Goal: Task Accomplishment & Management: Manage account settings

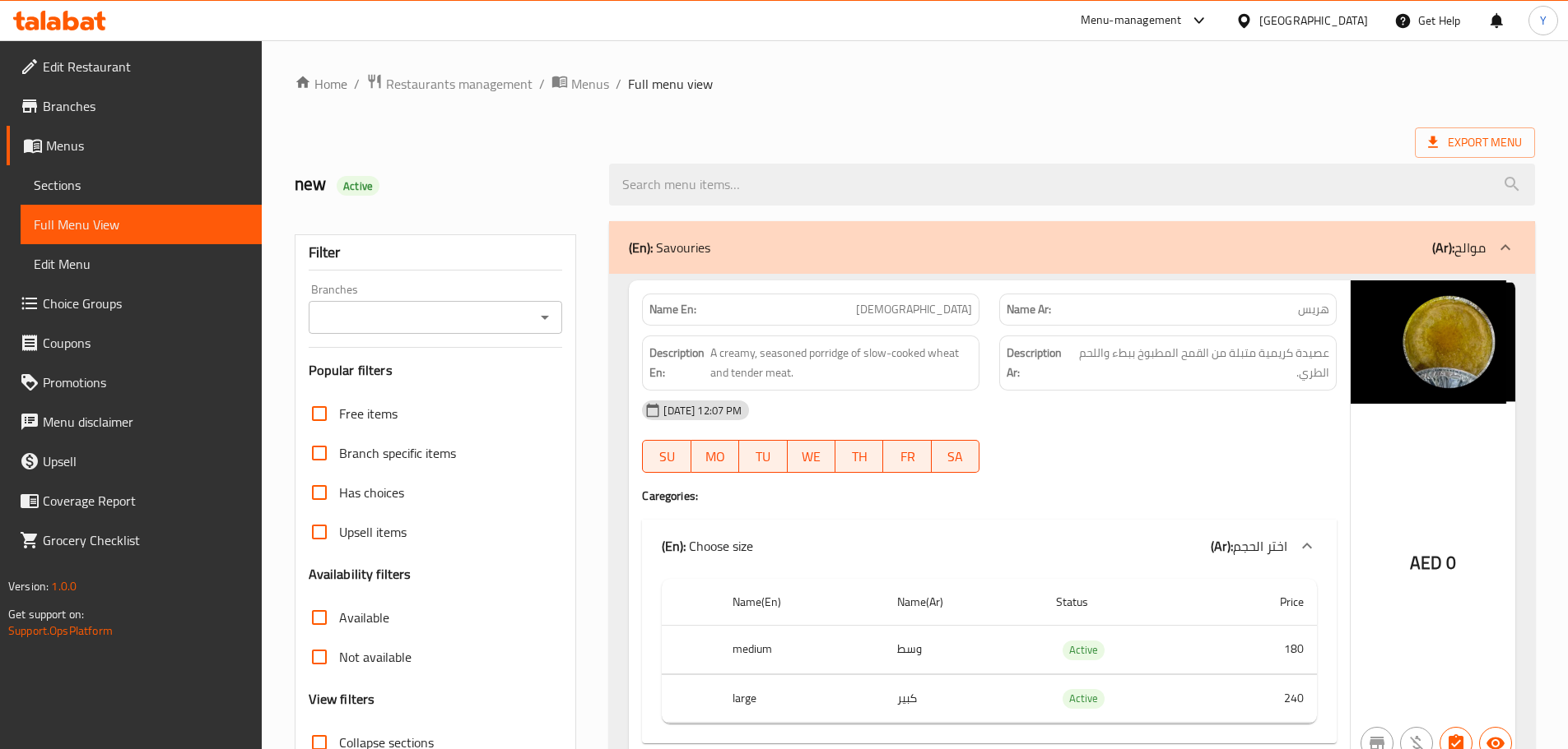
scroll to position [14216, 0]
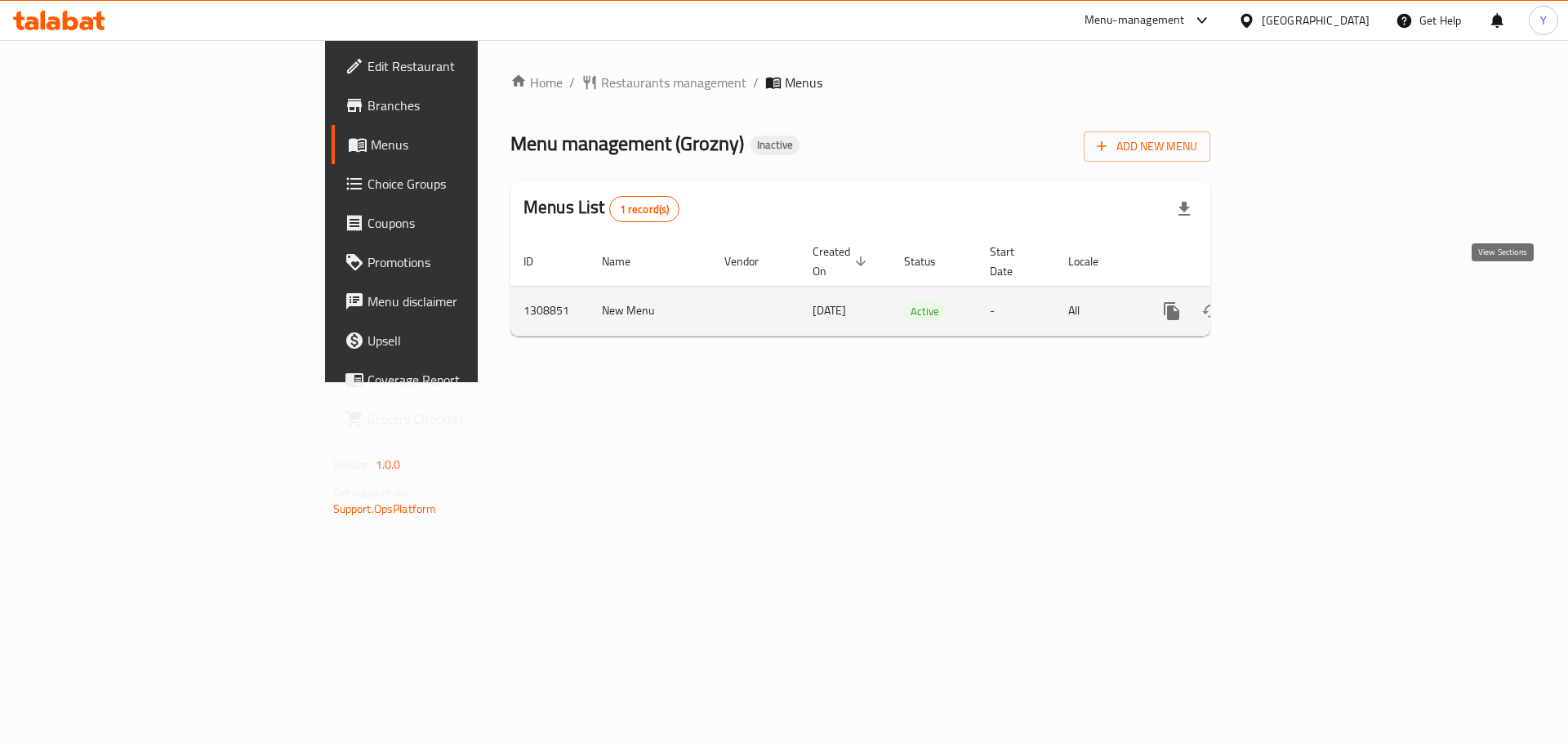
click at [1309, 298] on link "enhanced table" at bounding box center [1289, 311] width 39 height 39
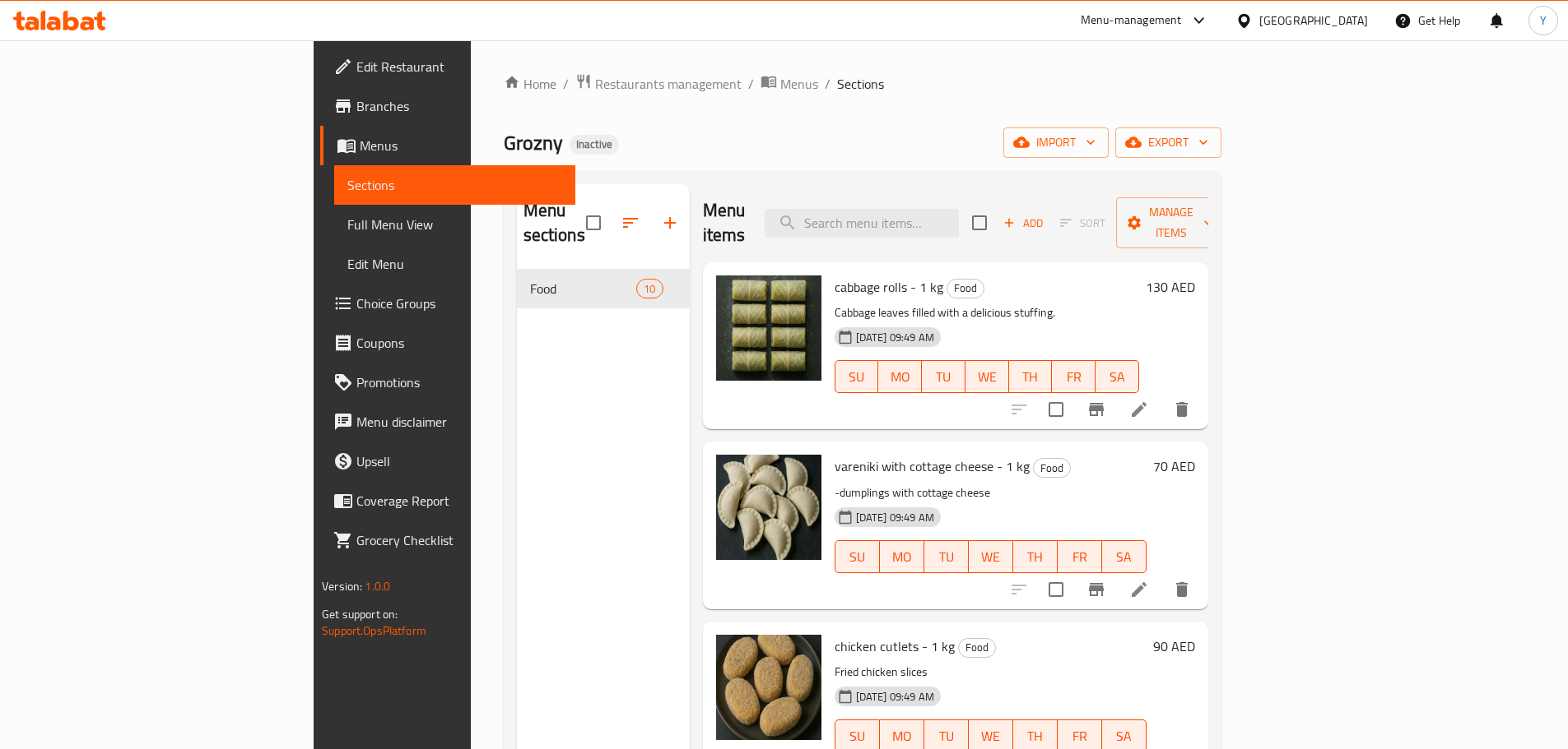
click at [347, 230] on span "Full Menu View" at bounding box center [455, 223] width 214 height 19
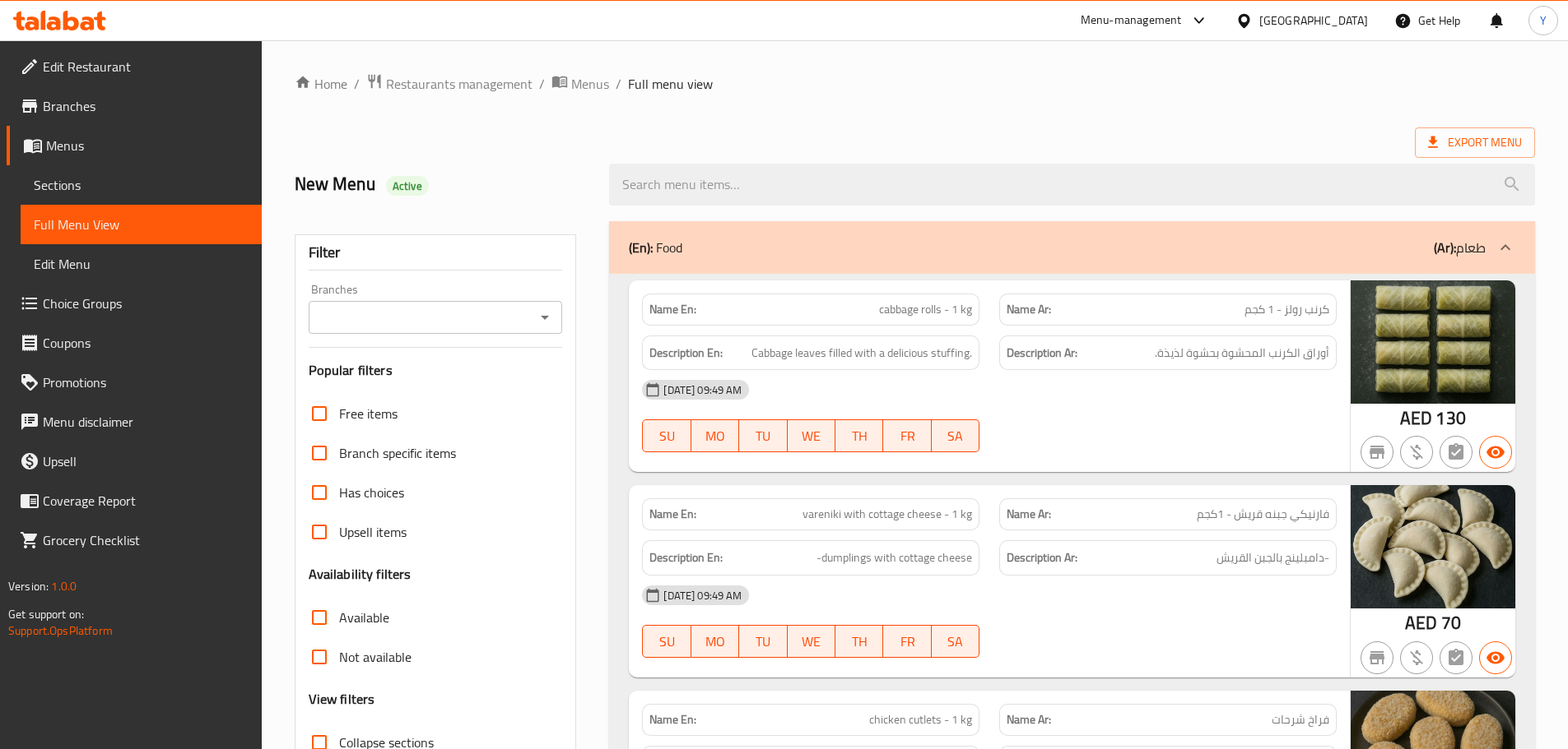
scroll to position [1636, 0]
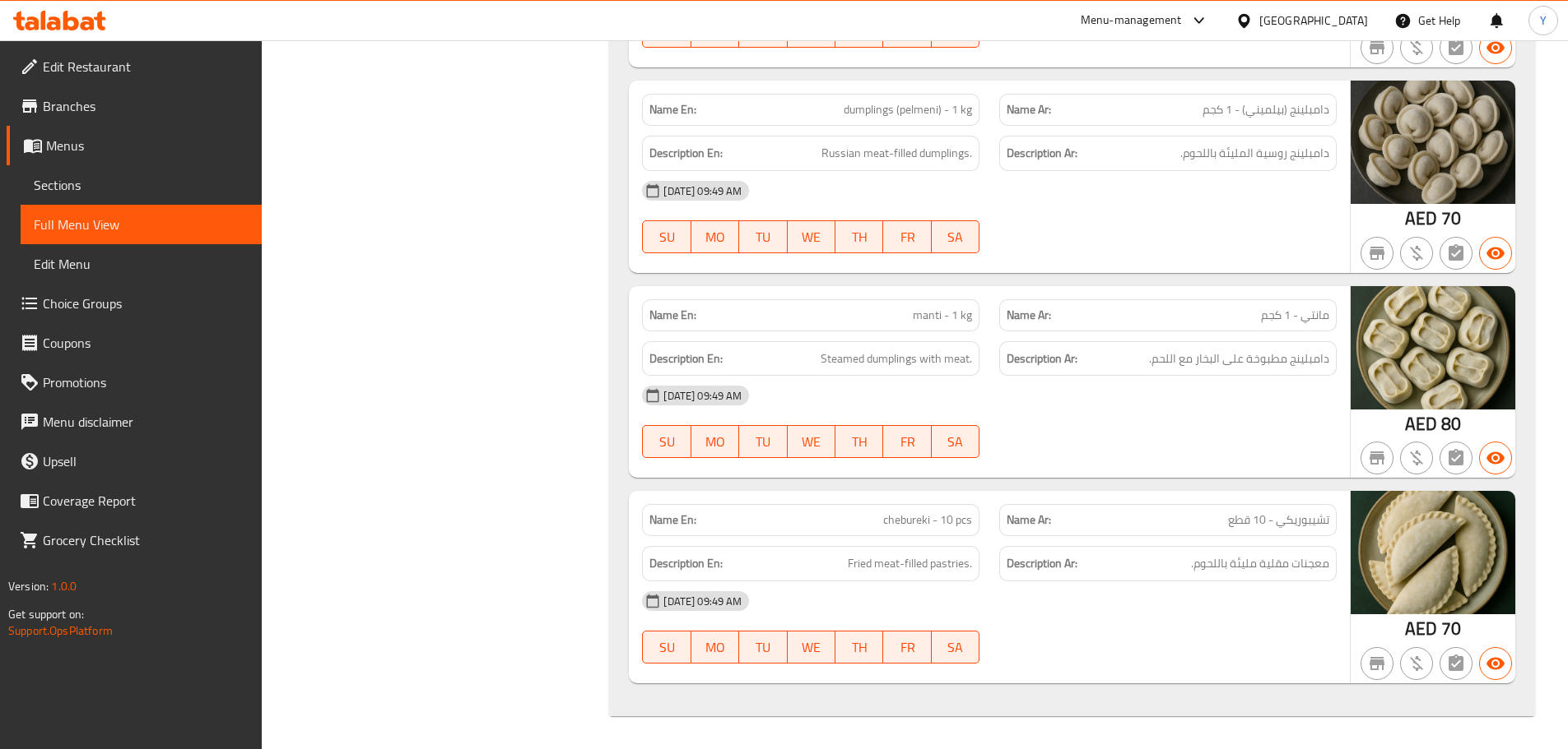
drag, startPoint x: 1092, startPoint y: 788, endPoint x: 1078, endPoint y: 788, distance: 14.0
drag, startPoint x: 1121, startPoint y: 372, endPoint x: 1115, endPoint y: 398, distance: 26.7
click at [1121, 372] on div "Description Ar: دامبلينج مطبوخة على البخار مع اللحم." at bounding box center [1167, 359] width 337 height 35
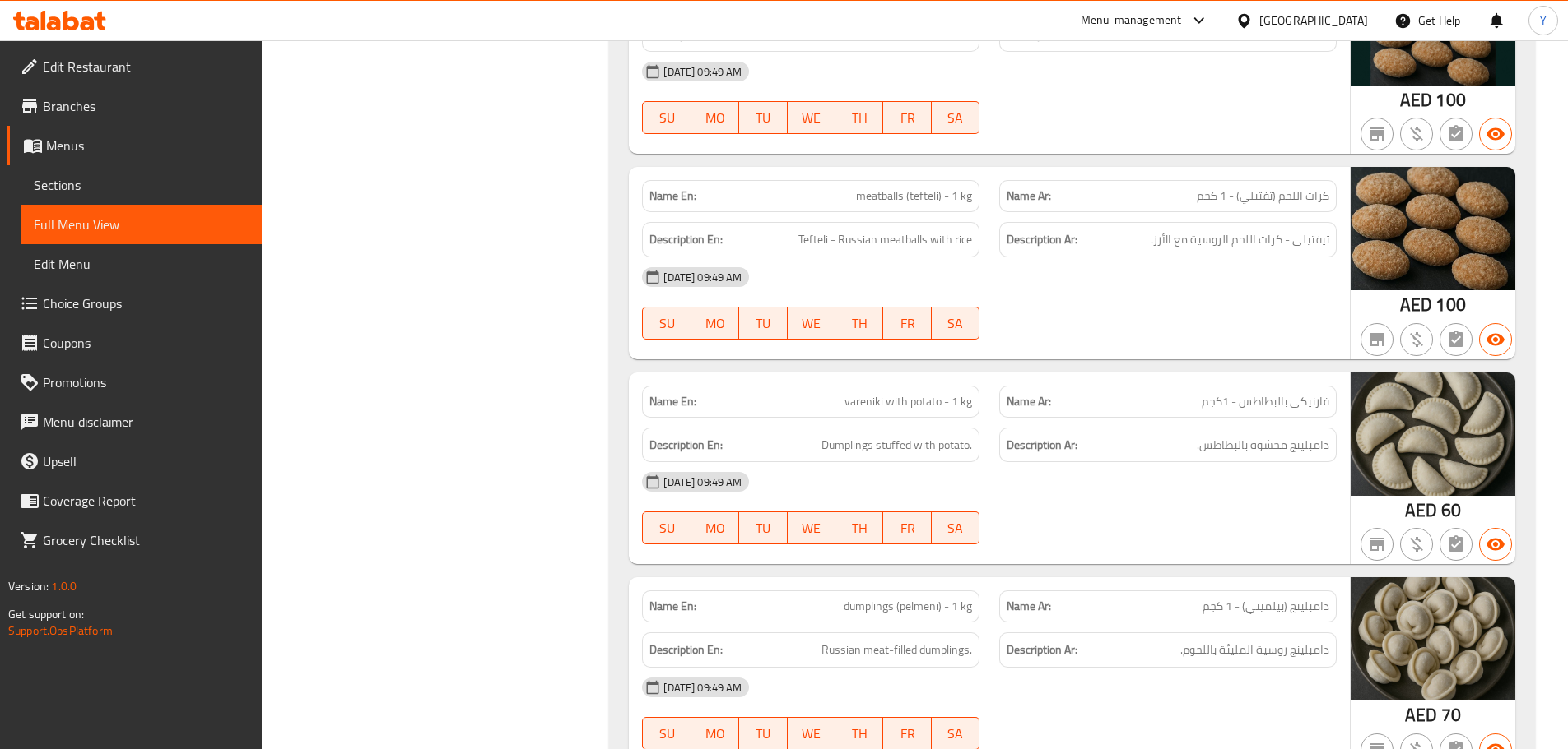
scroll to position [0, 0]
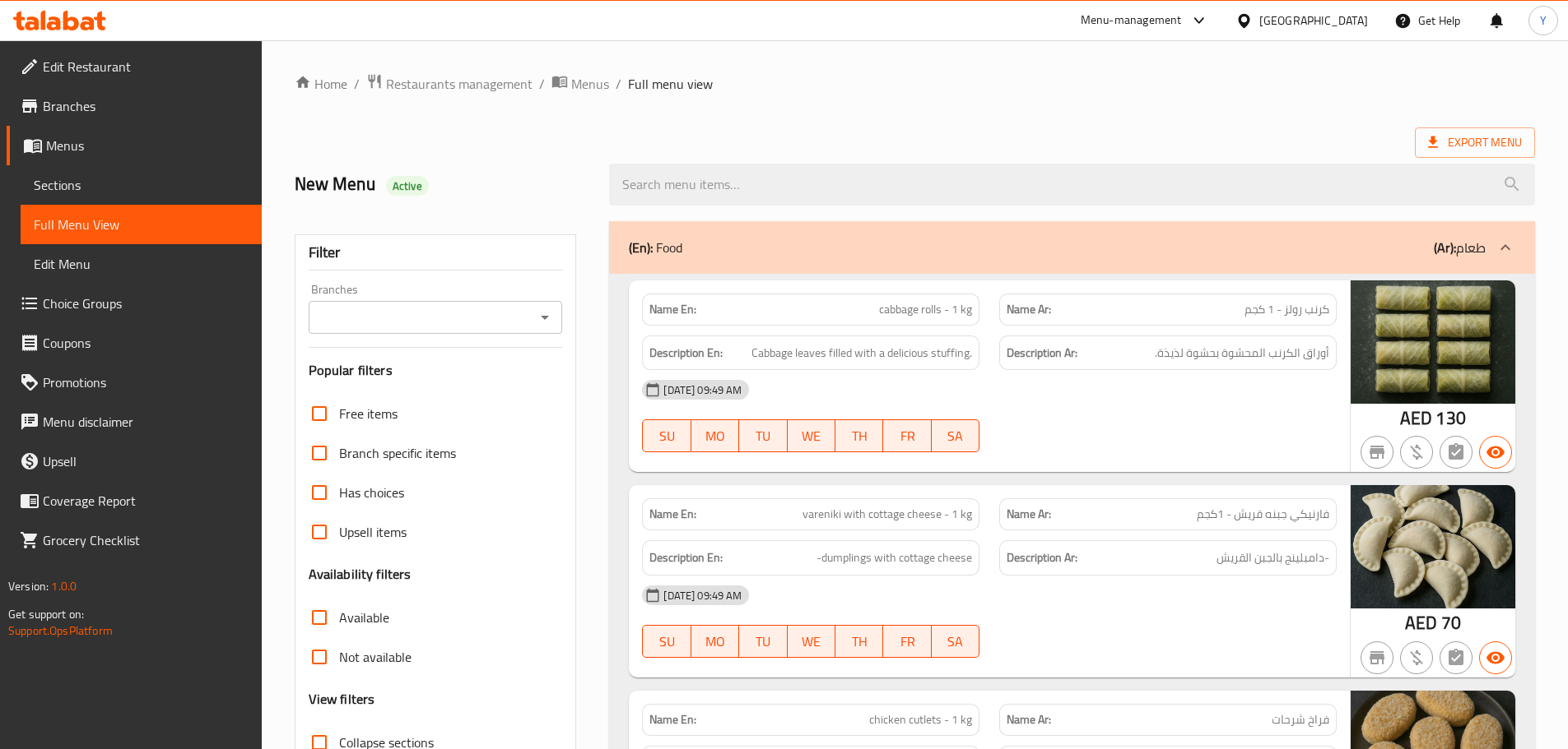
drag, startPoint x: 1196, startPoint y: 491, endPoint x: 1208, endPoint y: 55, distance: 436.2
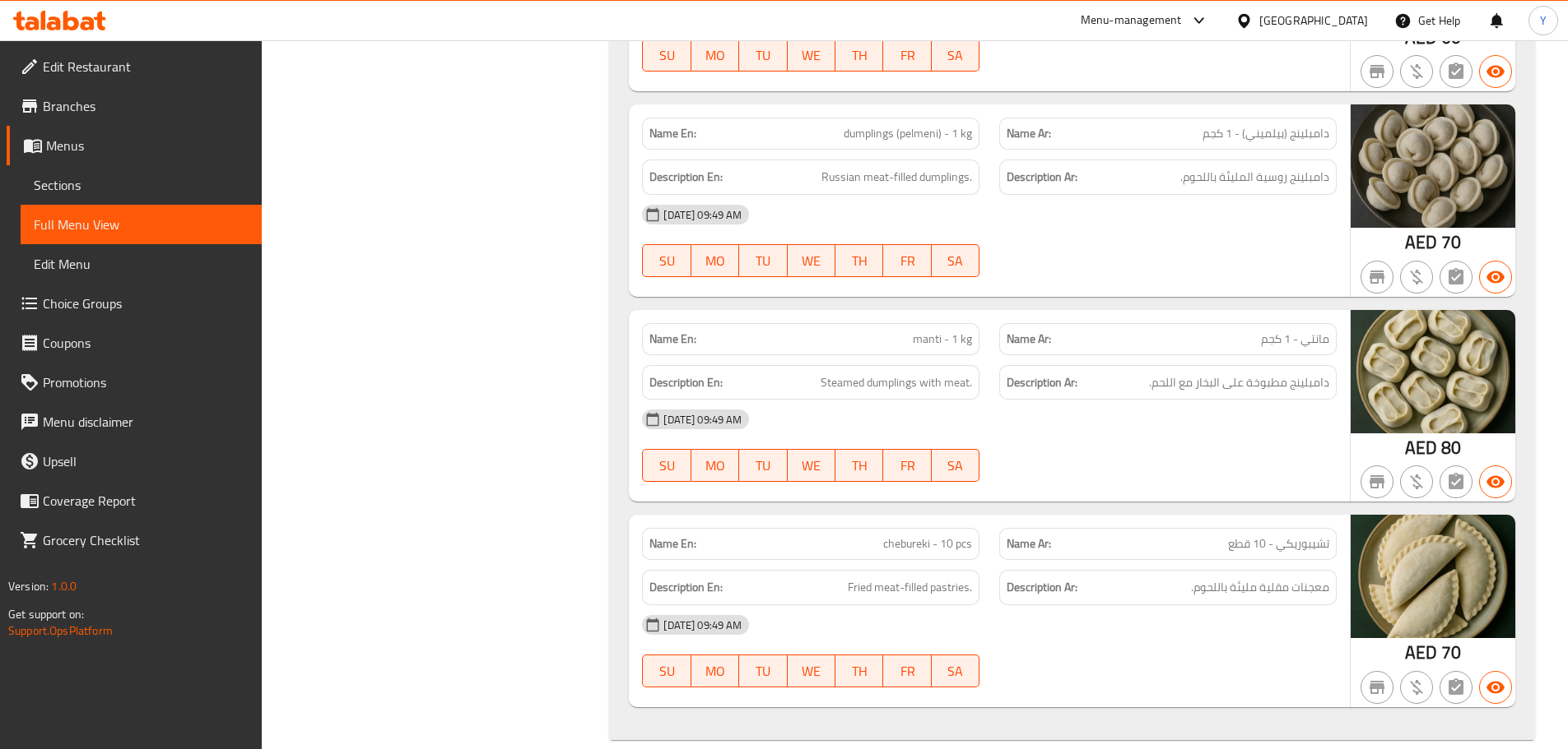
scroll to position [1636, 0]
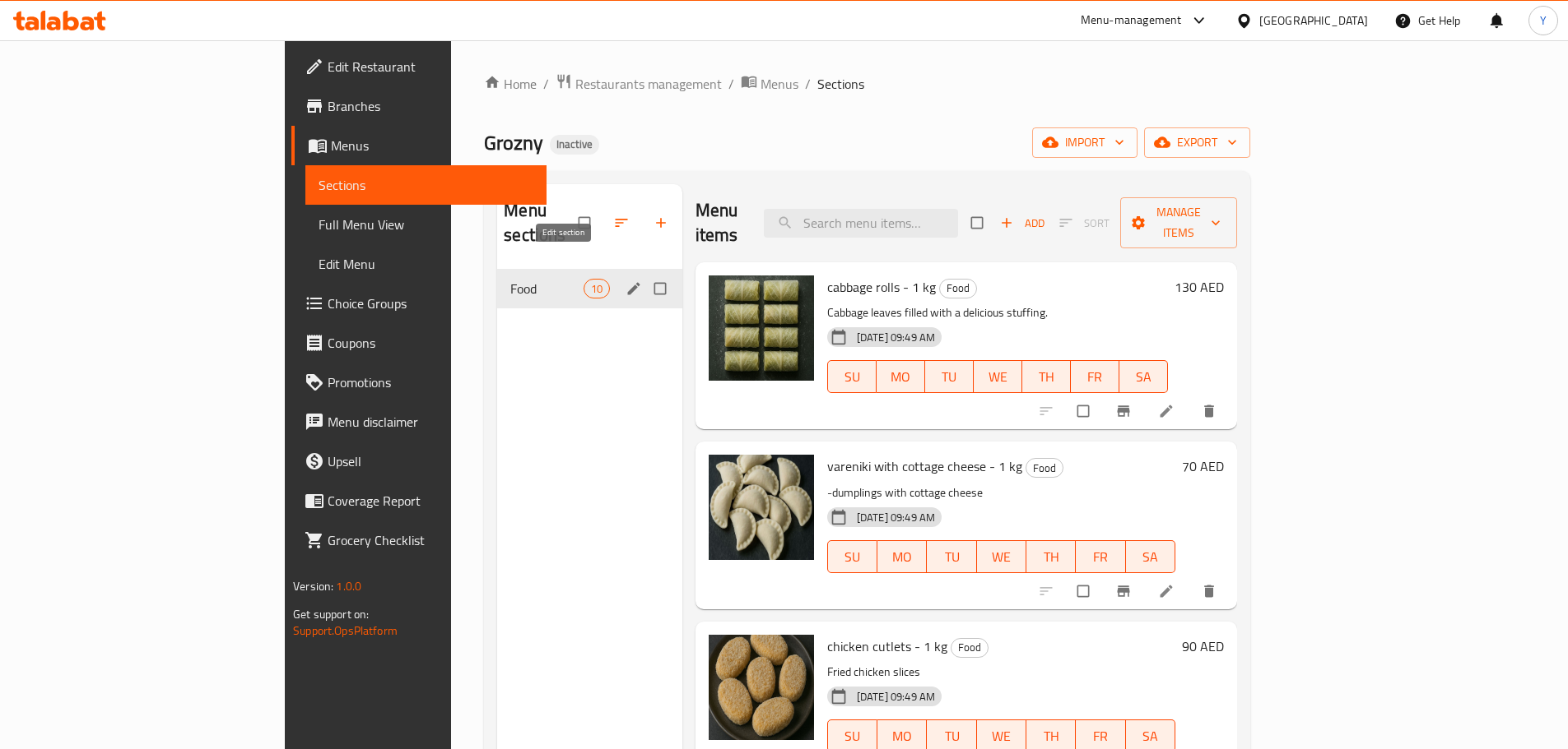
click at [627, 282] on icon "edit" at bounding box center [633, 287] width 12 height 12
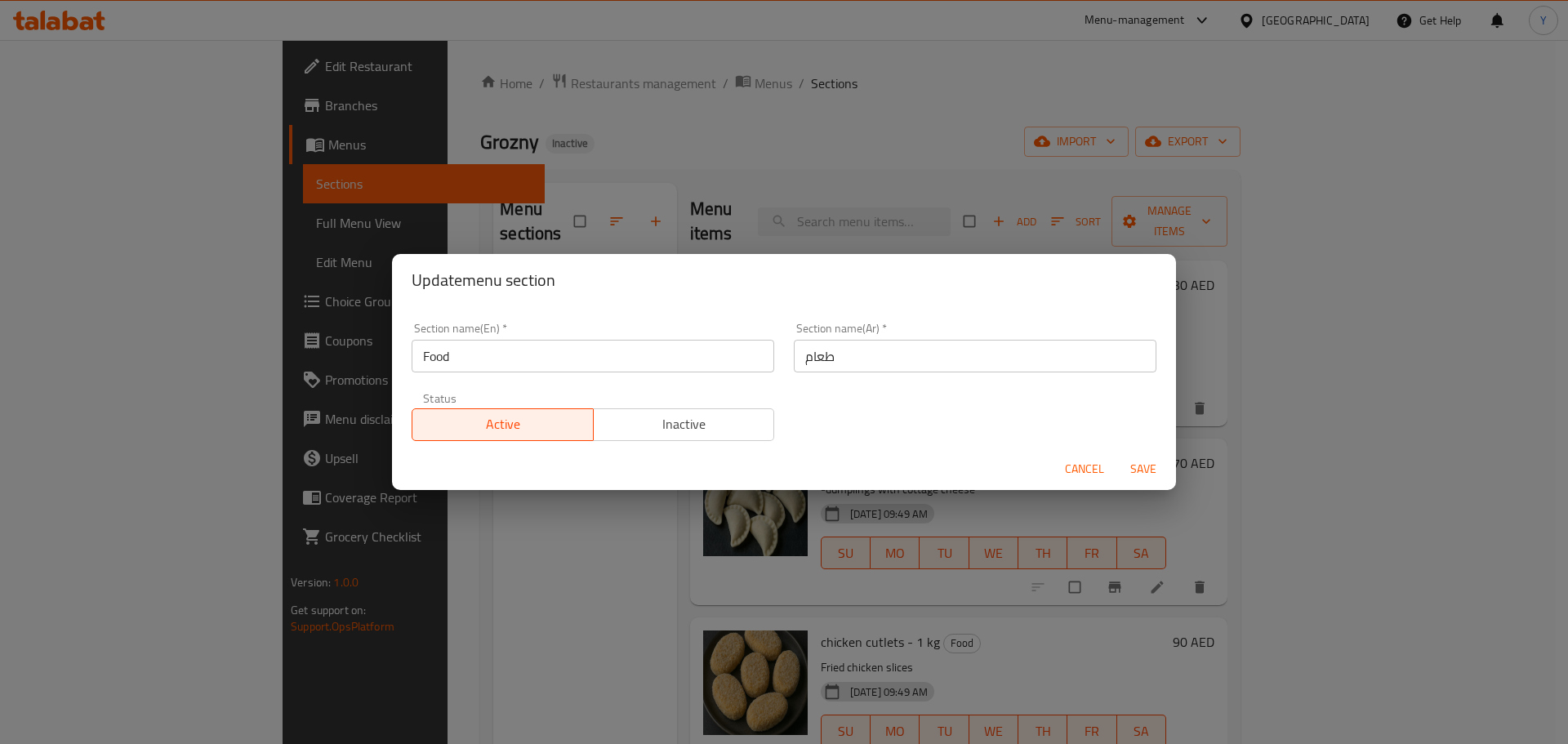
click at [887, 360] on input "طعام" at bounding box center [975, 356] width 362 height 33
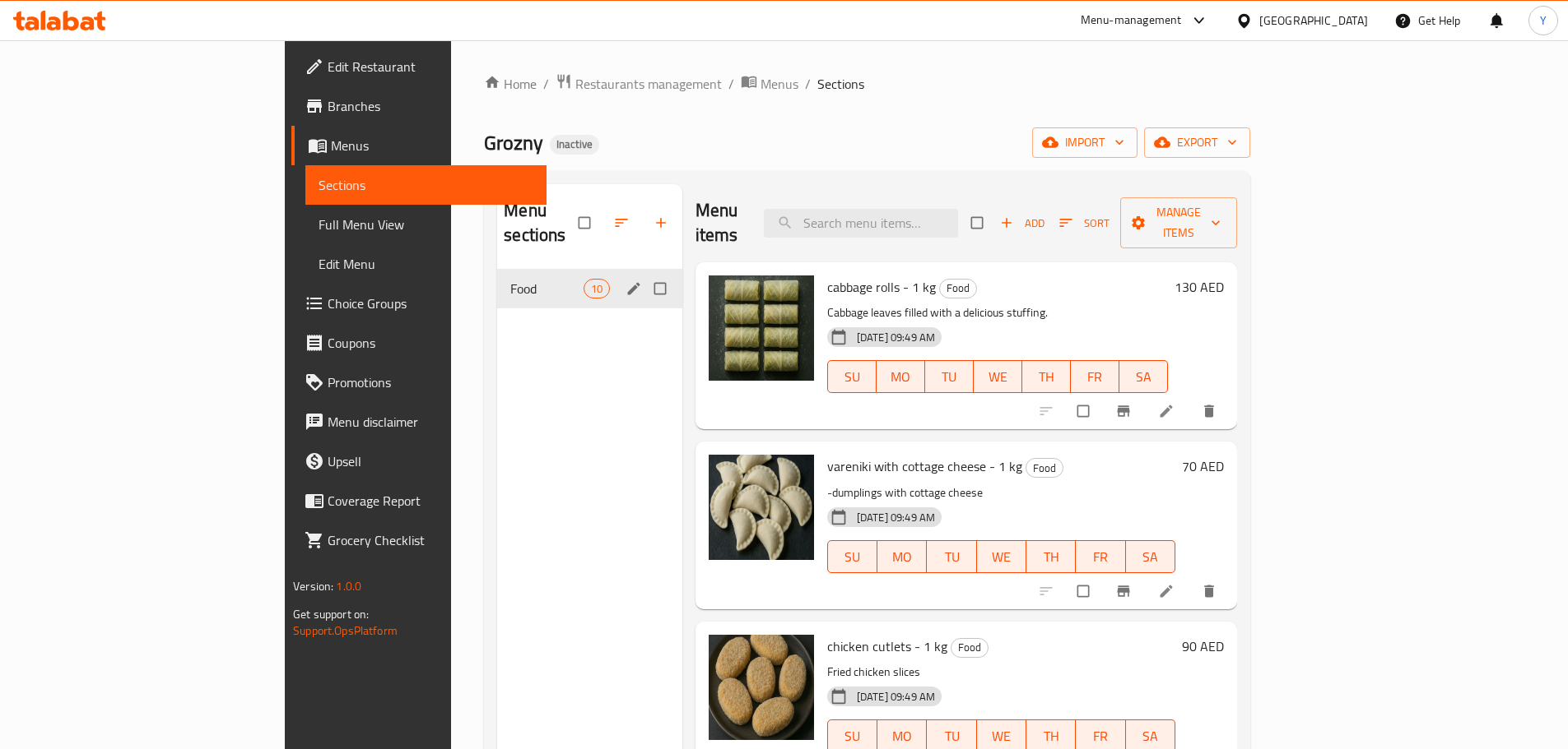
click at [563, 276] on div "Food 10" at bounding box center [590, 288] width 185 height 40
click at [565, 274] on div "Food 10" at bounding box center [590, 288] width 185 height 40
click at [626, 281] on icon "edit" at bounding box center [634, 289] width 17 height 17
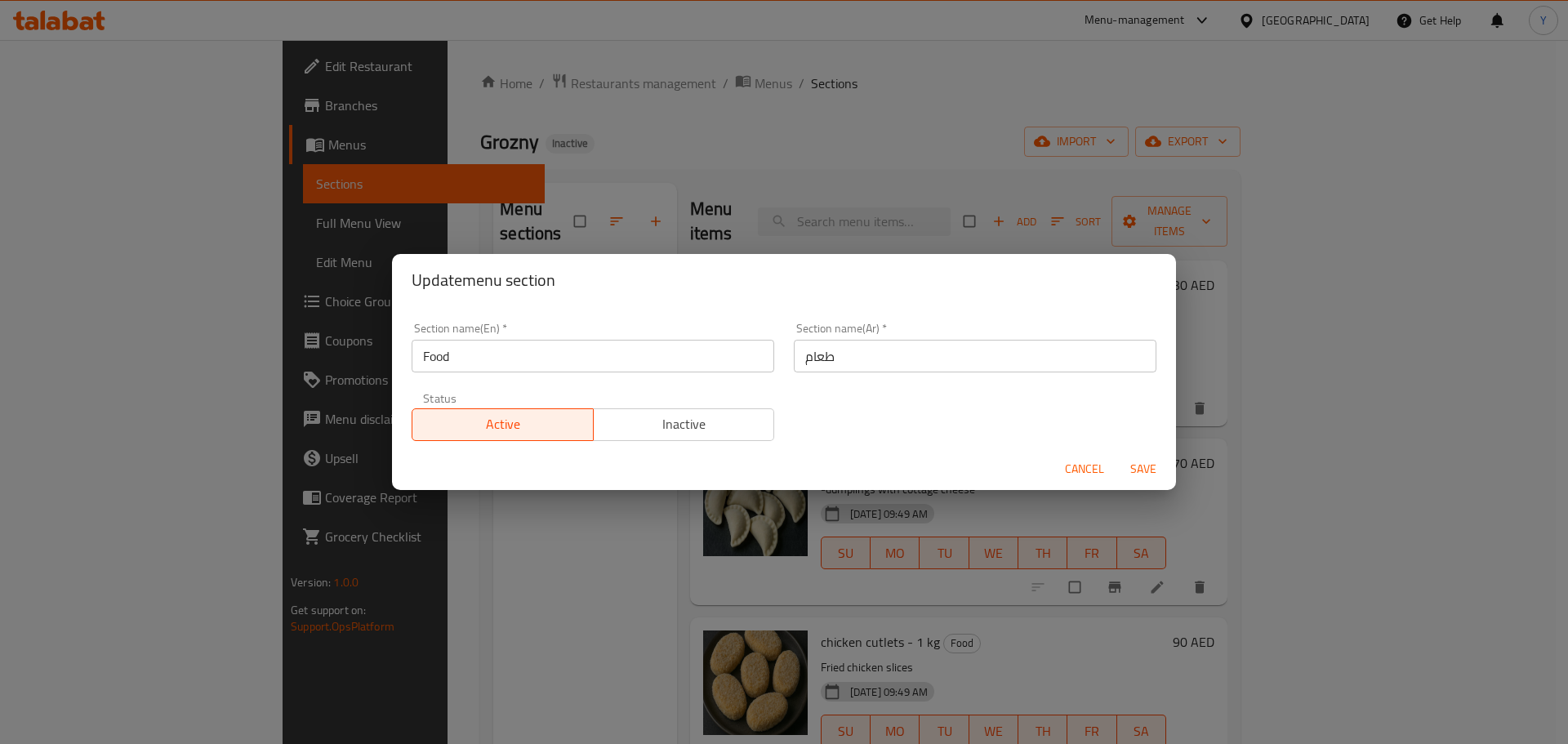
click at [772, 372] on div "Section name(En)   * Food Section name(En) *" at bounding box center [592, 348] width 382 height 70
click at [812, 370] on input "طعام" at bounding box center [975, 356] width 362 height 33
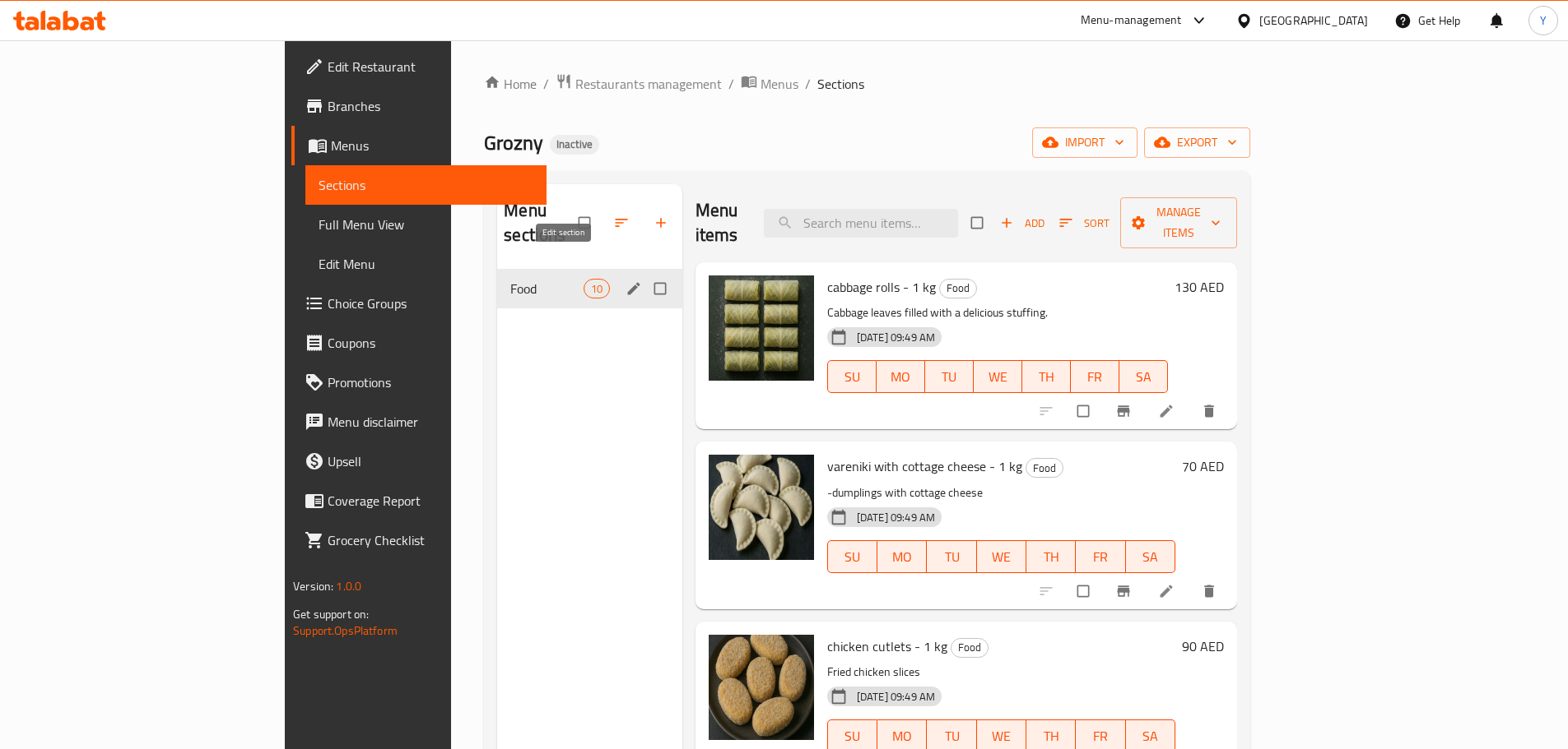
click at [626, 281] on icon "edit" at bounding box center [634, 289] width 17 height 17
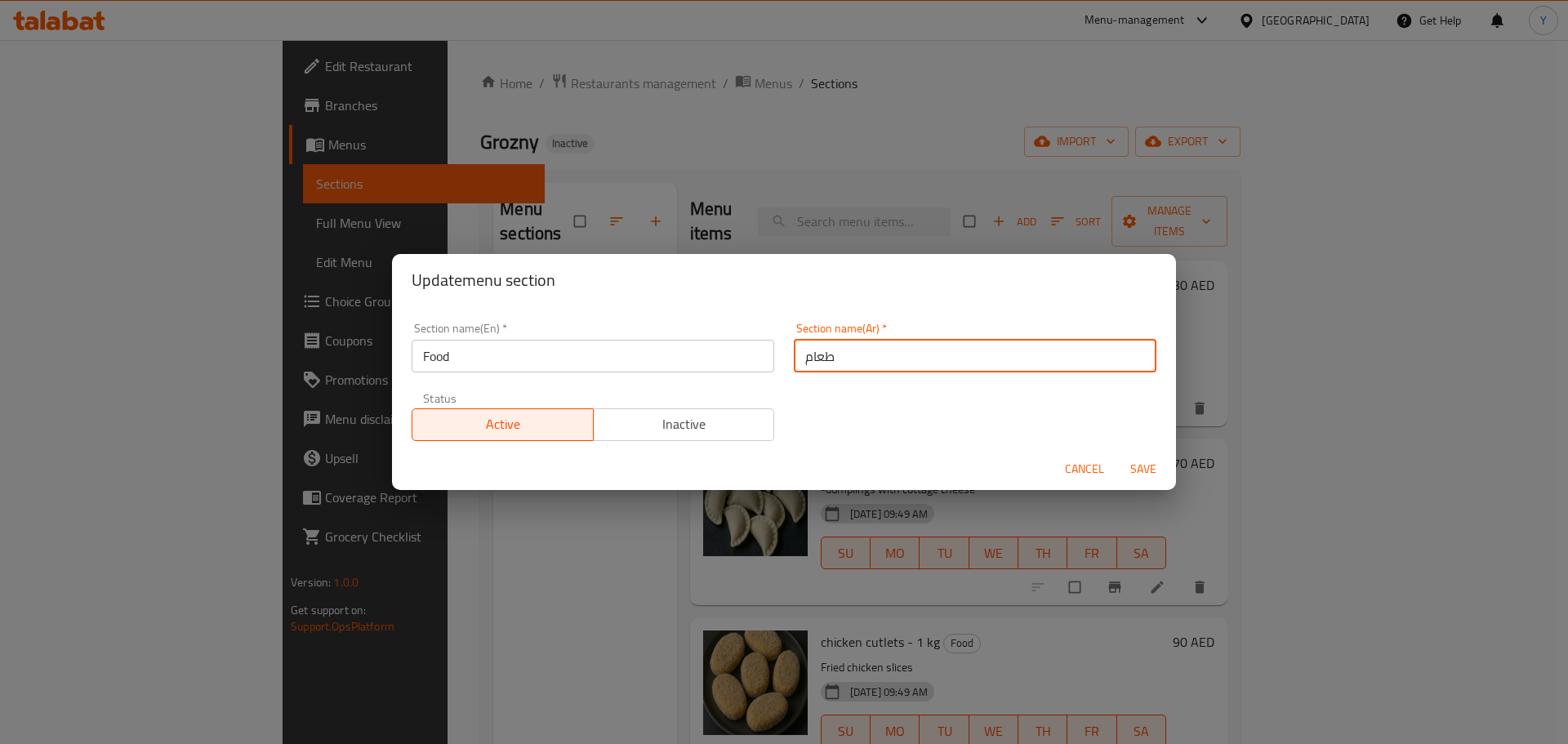
click at [904, 361] on input "طعام" at bounding box center [975, 356] width 362 height 33
type input "الطعام"
click at [1117, 454] on button "Save" at bounding box center [1143, 469] width 52 height 30
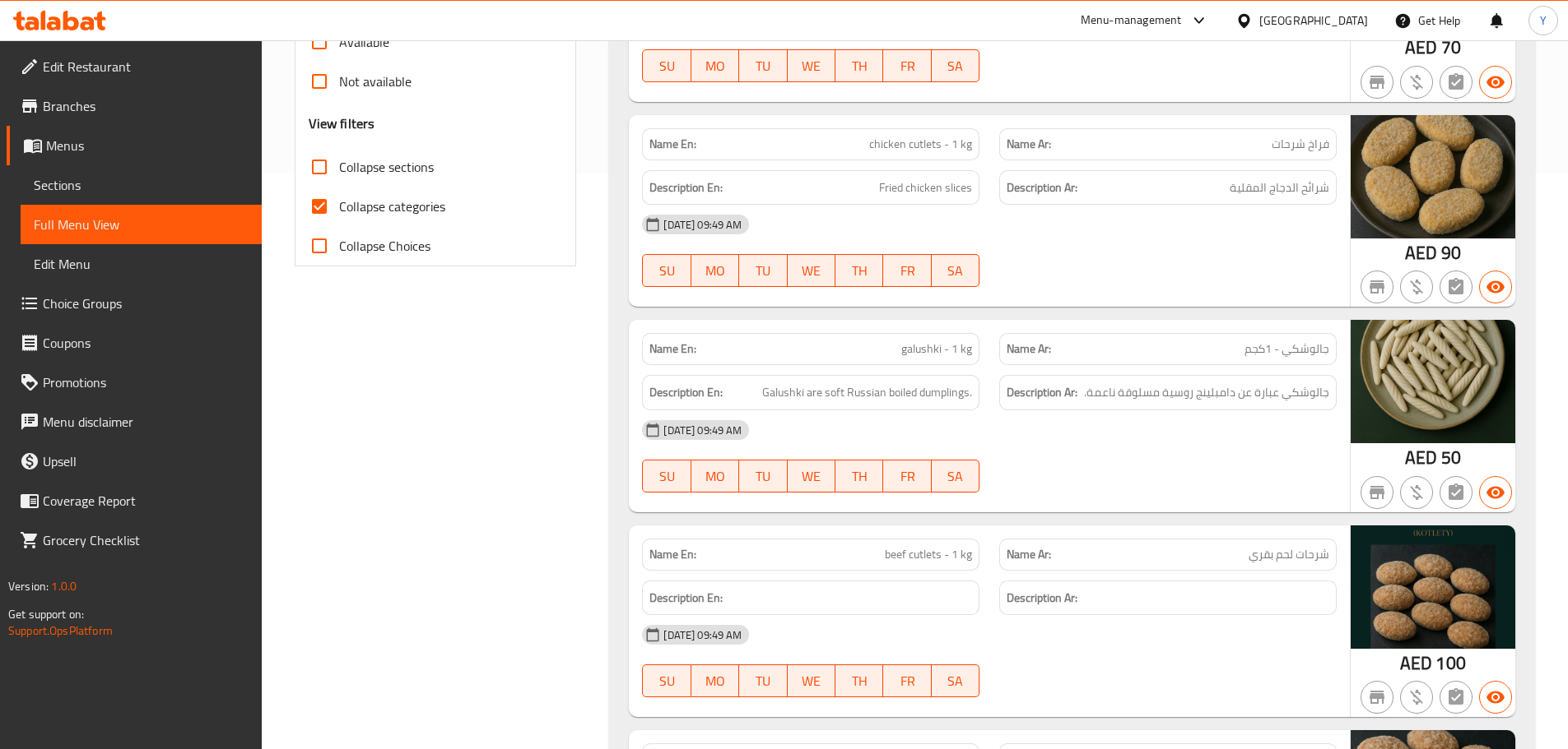
scroll to position [1636, 0]
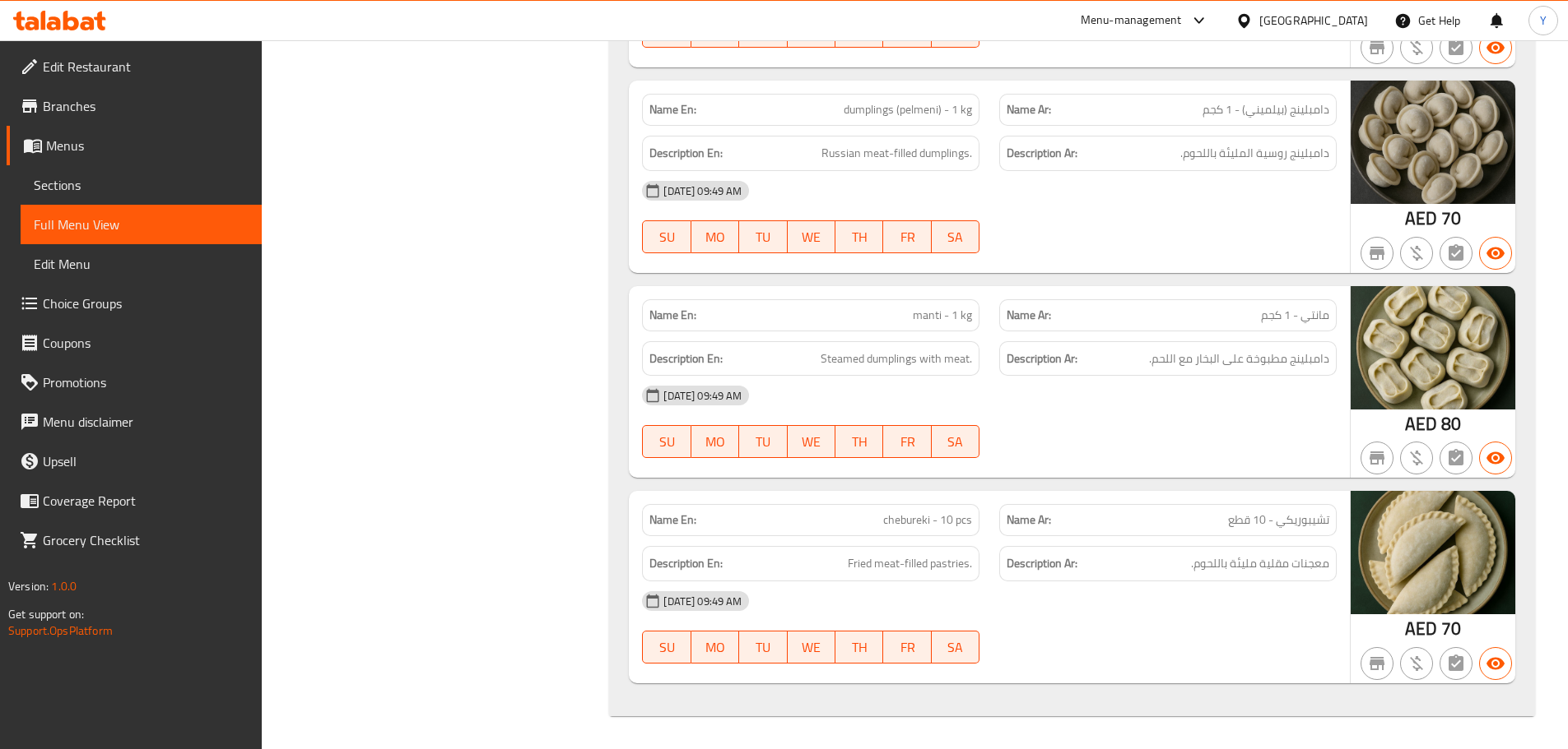
drag, startPoint x: 1101, startPoint y: 284, endPoint x: 1076, endPoint y: 788, distance: 504.6
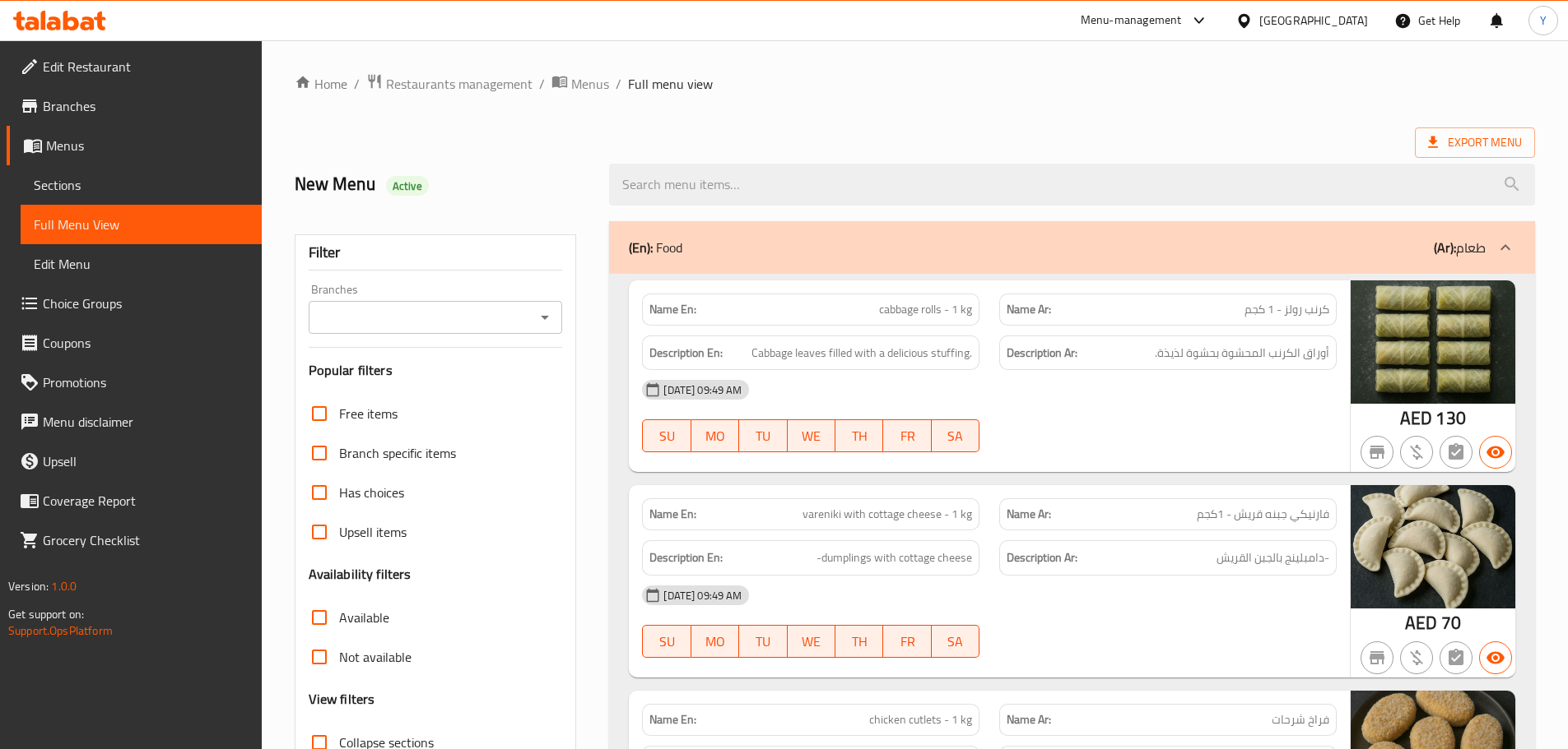
drag, startPoint x: 1119, startPoint y: -100, endPoint x: 1258, endPoint y: -100, distance: 139.0
click at [1482, 151] on span "Export Menu" at bounding box center [1475, 142] width 94 height 20
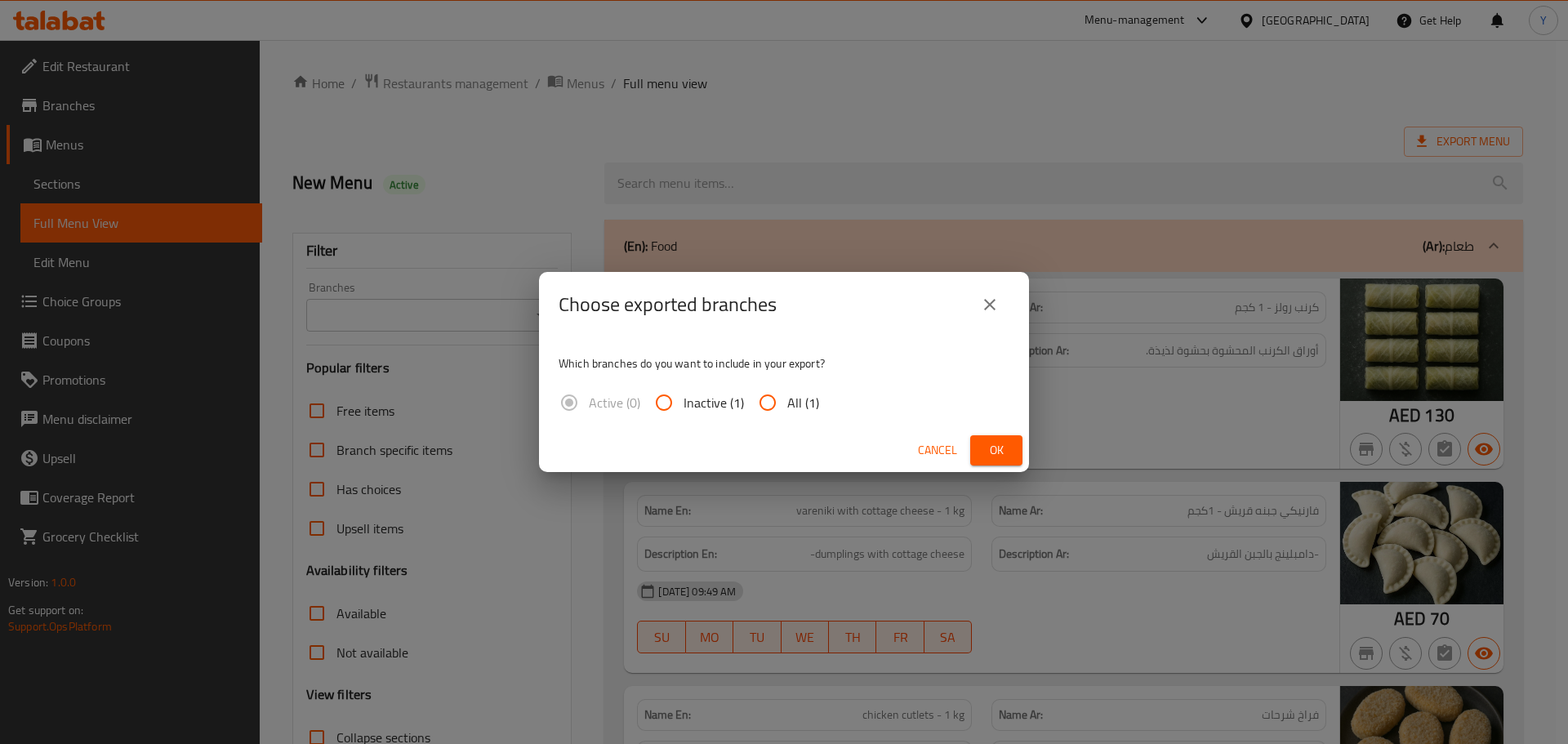
click at [1014, 455] on button "Ok" at bounding box center [996, 450] width 52 height 30
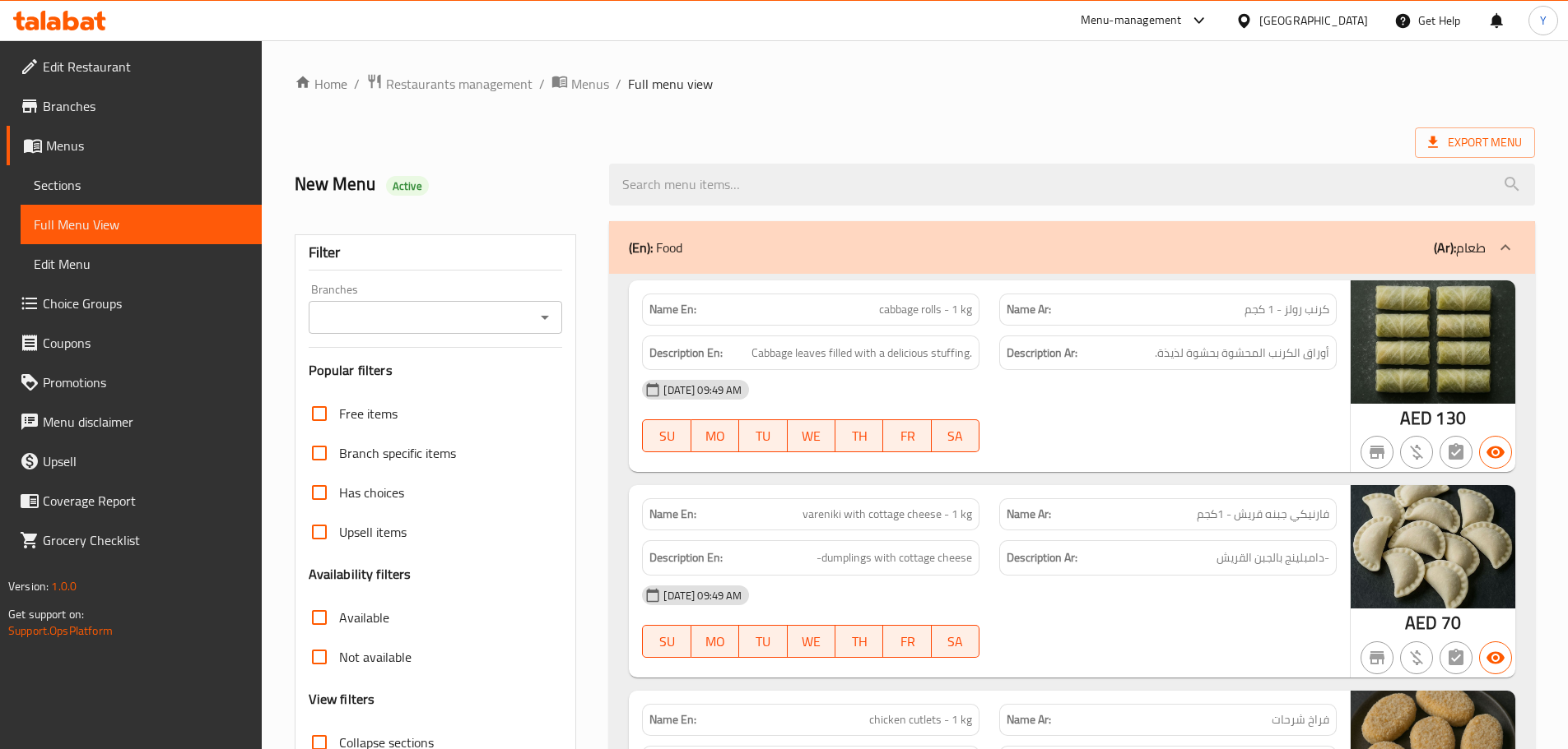
click at [476, 151] on div "New Menu Active" at bounding box center [442, 184] width 315 height 73
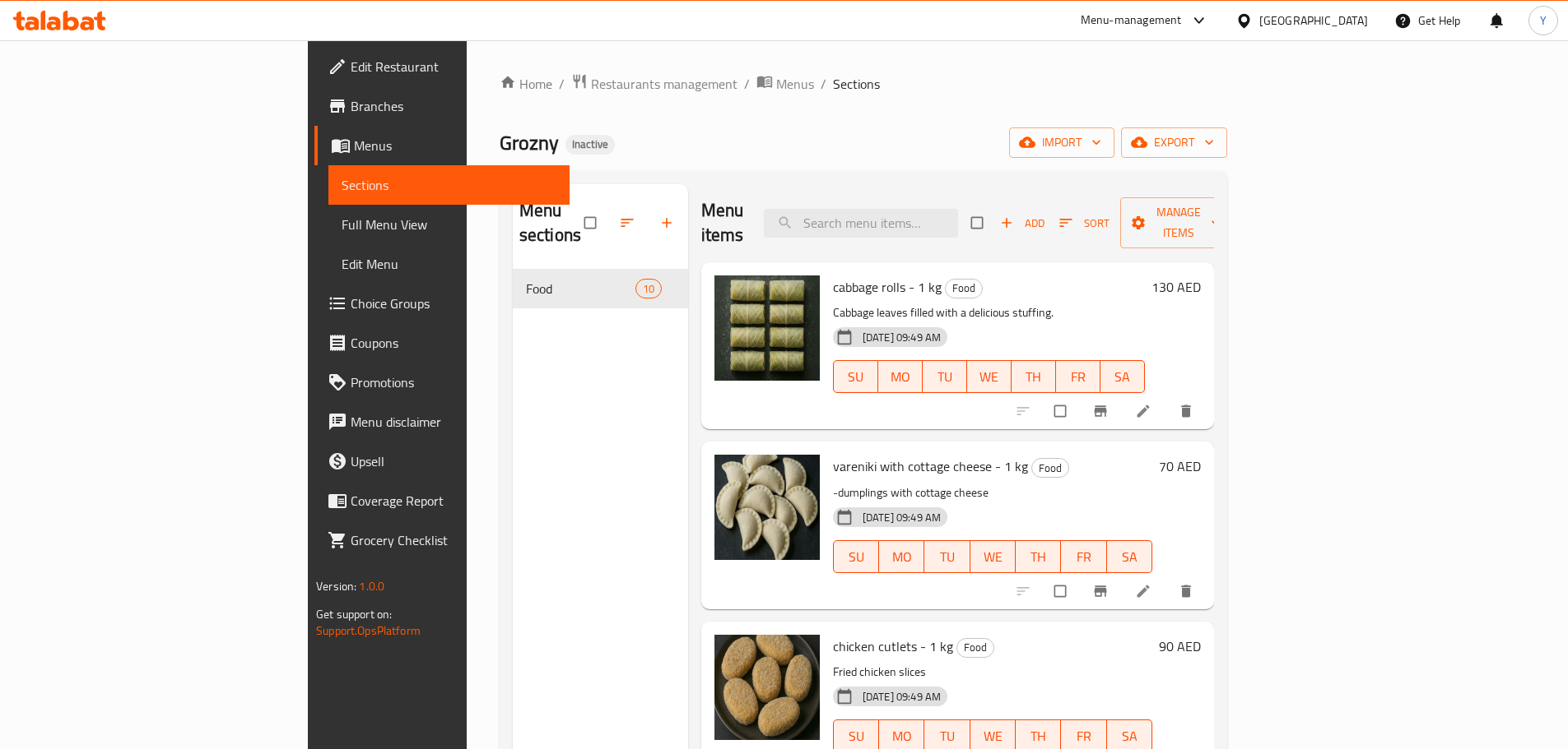
click at [296, 42] on ul "Edit Restaurant Branches Menus Sections Full Menu View Edit Menu Choice Groups …" at bounding box center [432, 304] width 274 height 526
click at [314, 94] on link "Branches" at bounding box center [442, 106] width 255 height 40
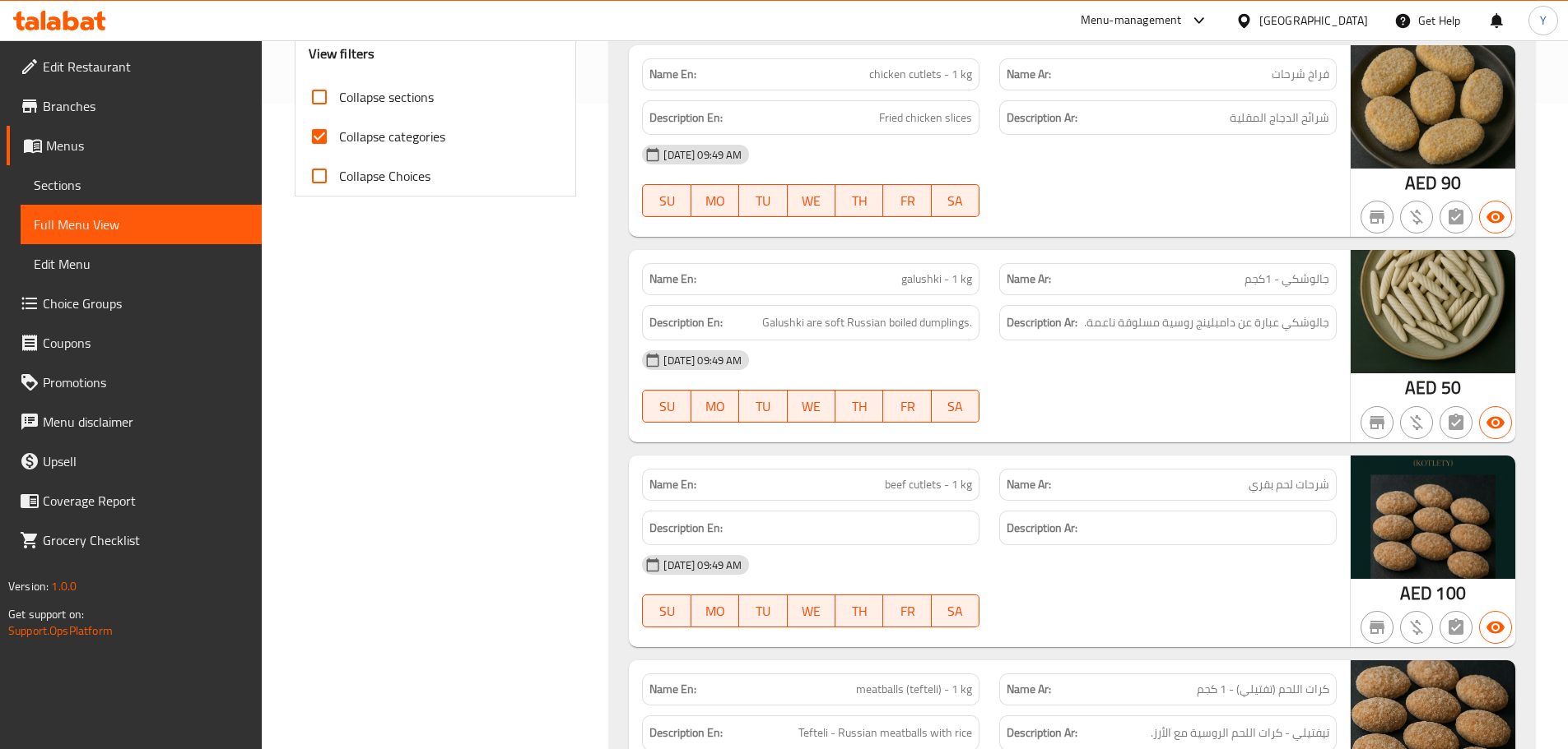
scroll to position [567, 0]
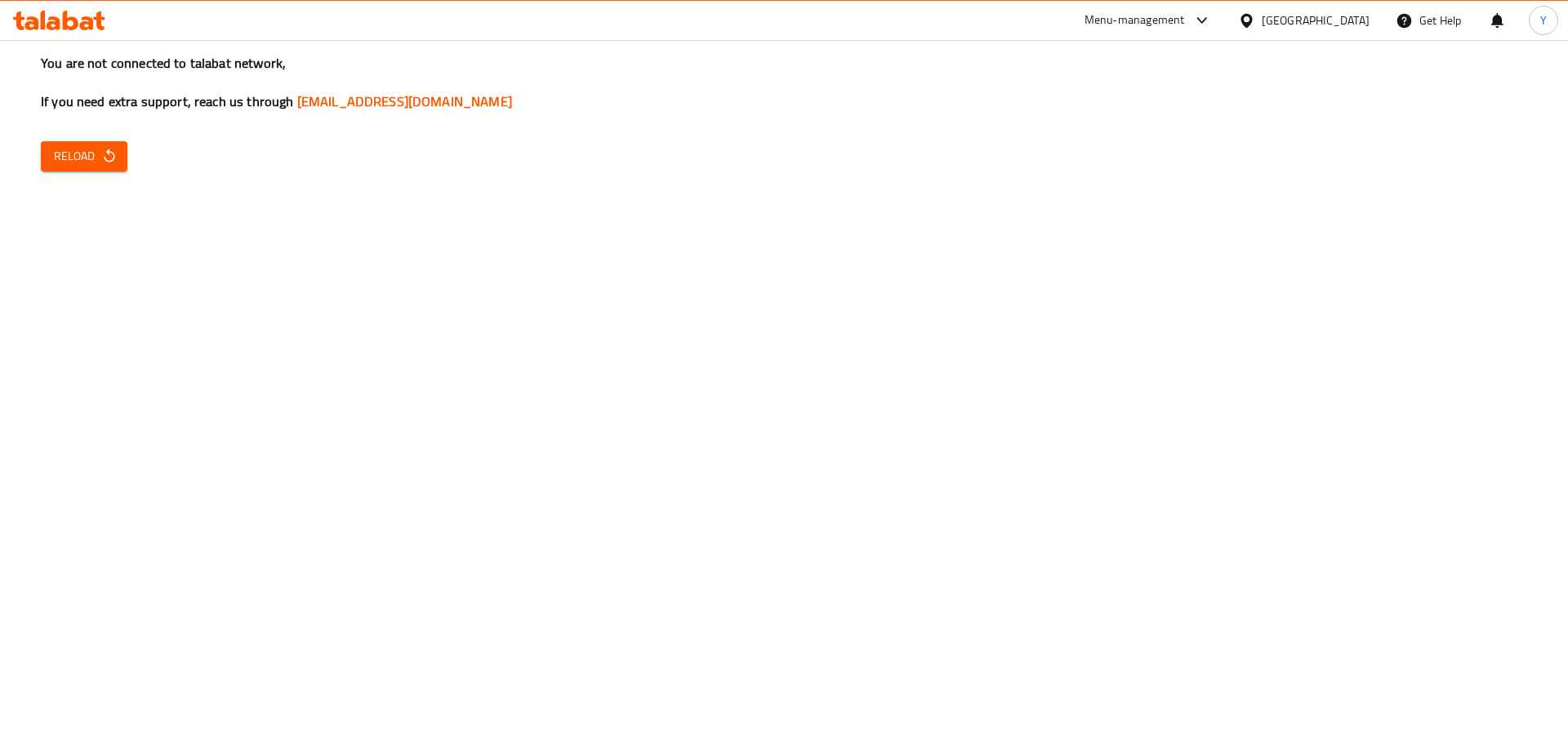
click at [138, 143] on div "You are not connected to talabat network, If you need extra support, reach us t…" at bounding box center [784, 372] width 1568 height 744
drag, startPoint x: 125, startPoint y: 145, endPoint x: 104, endPoint y: 155, distance: 23.3
click at [124, 146] on button "Reload" at bounding box center [84, 156] width 86 height 30
click at [80, 159] on span "Reload" at bounding box center [84, 156] width 61 height 20
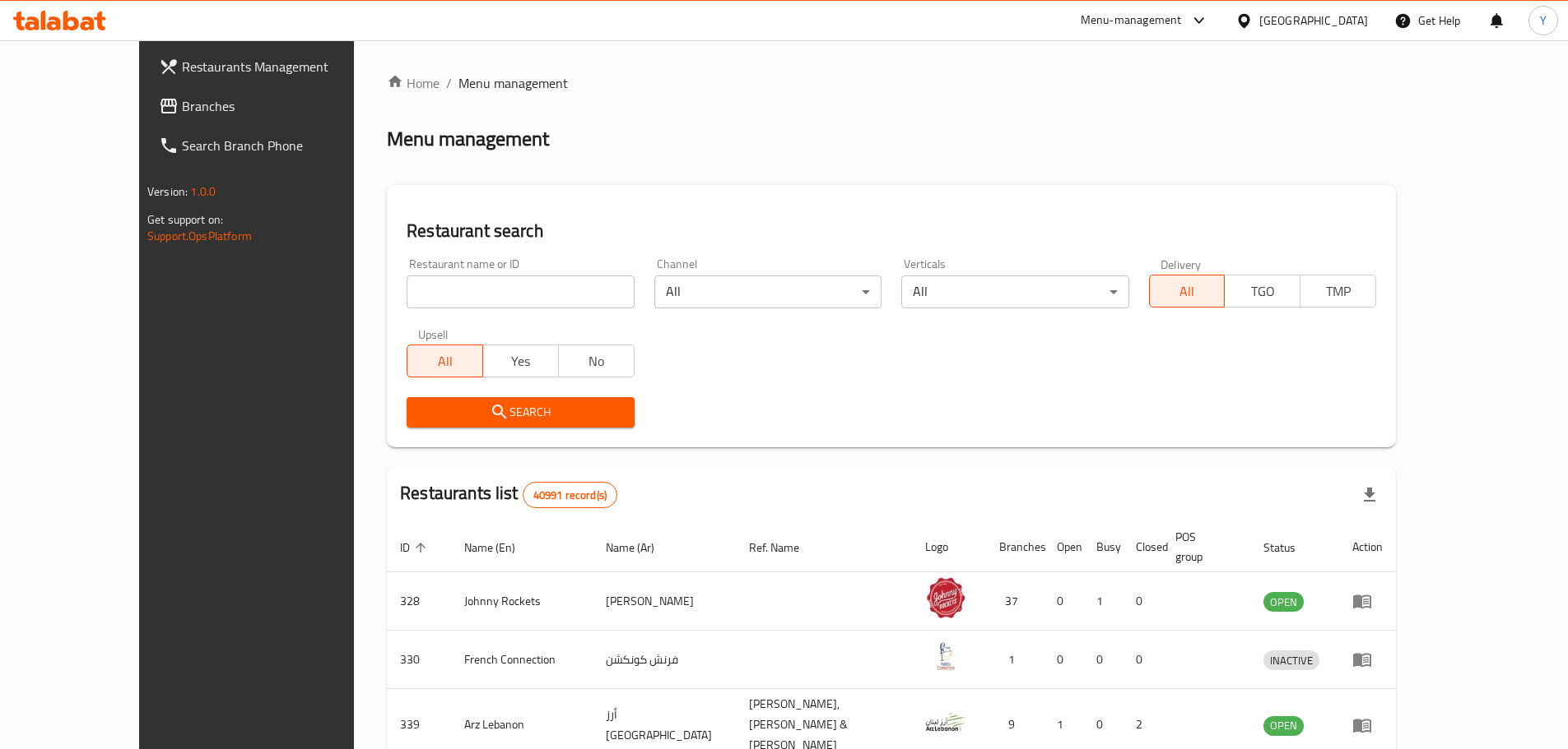
click at [182, 110] on span "Branches" at bounding box center [285, 105] width 206 height 19
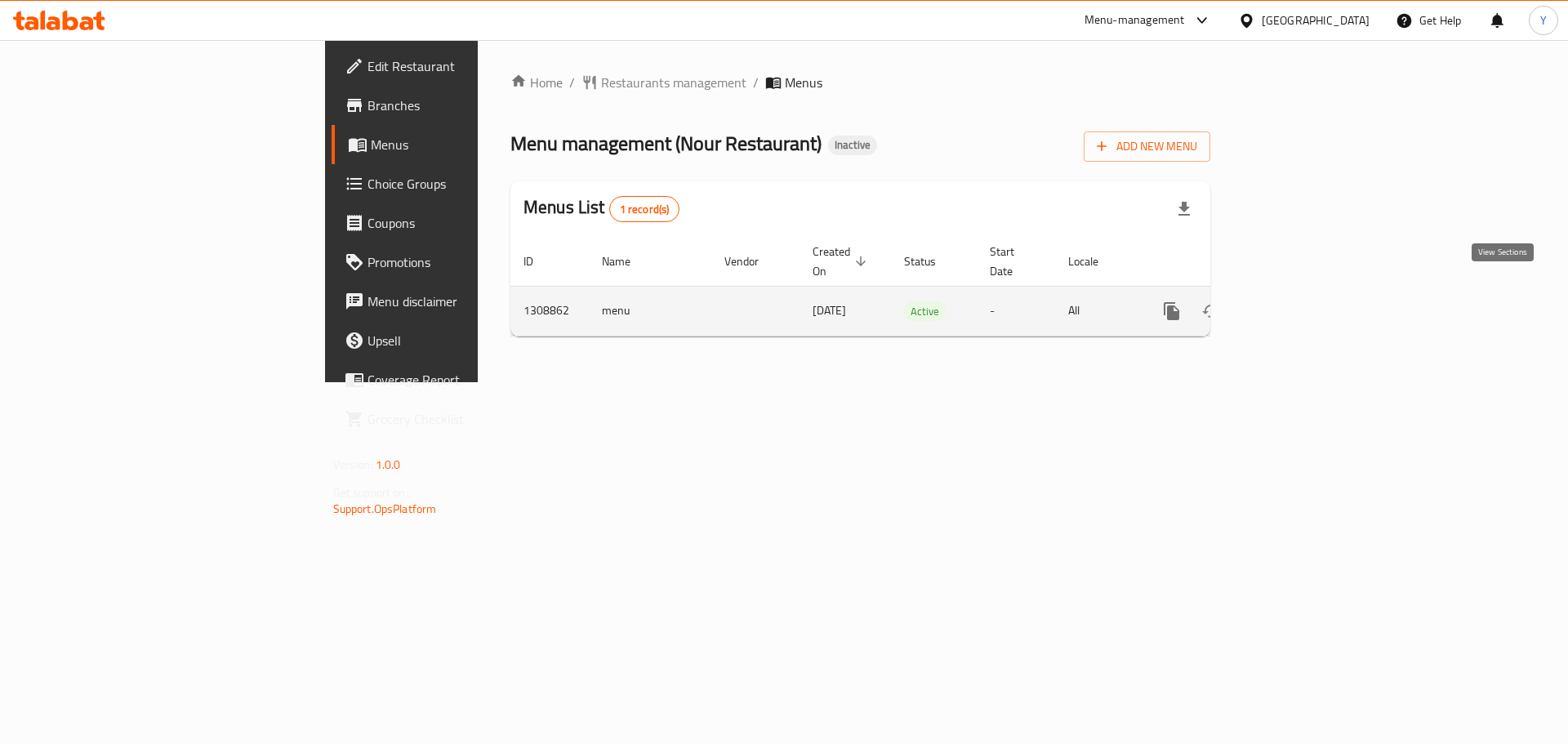
click at [1309, 292] on link "enhanced table" at bounding box center [1289, 311] width 39 height 39
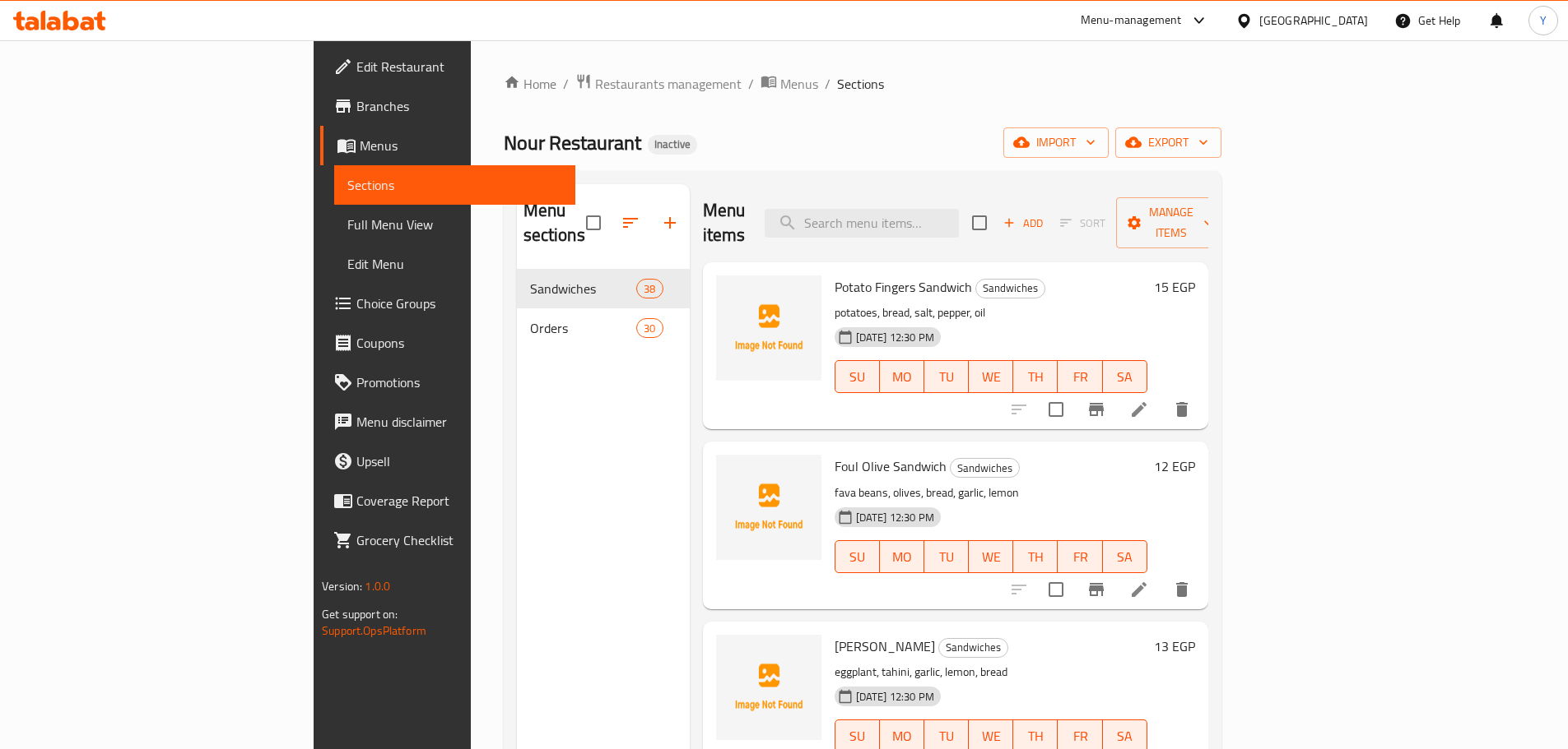
click at [347, 223] on span "Full Menu View" at bounding box center [455, 223] width 214 height 19
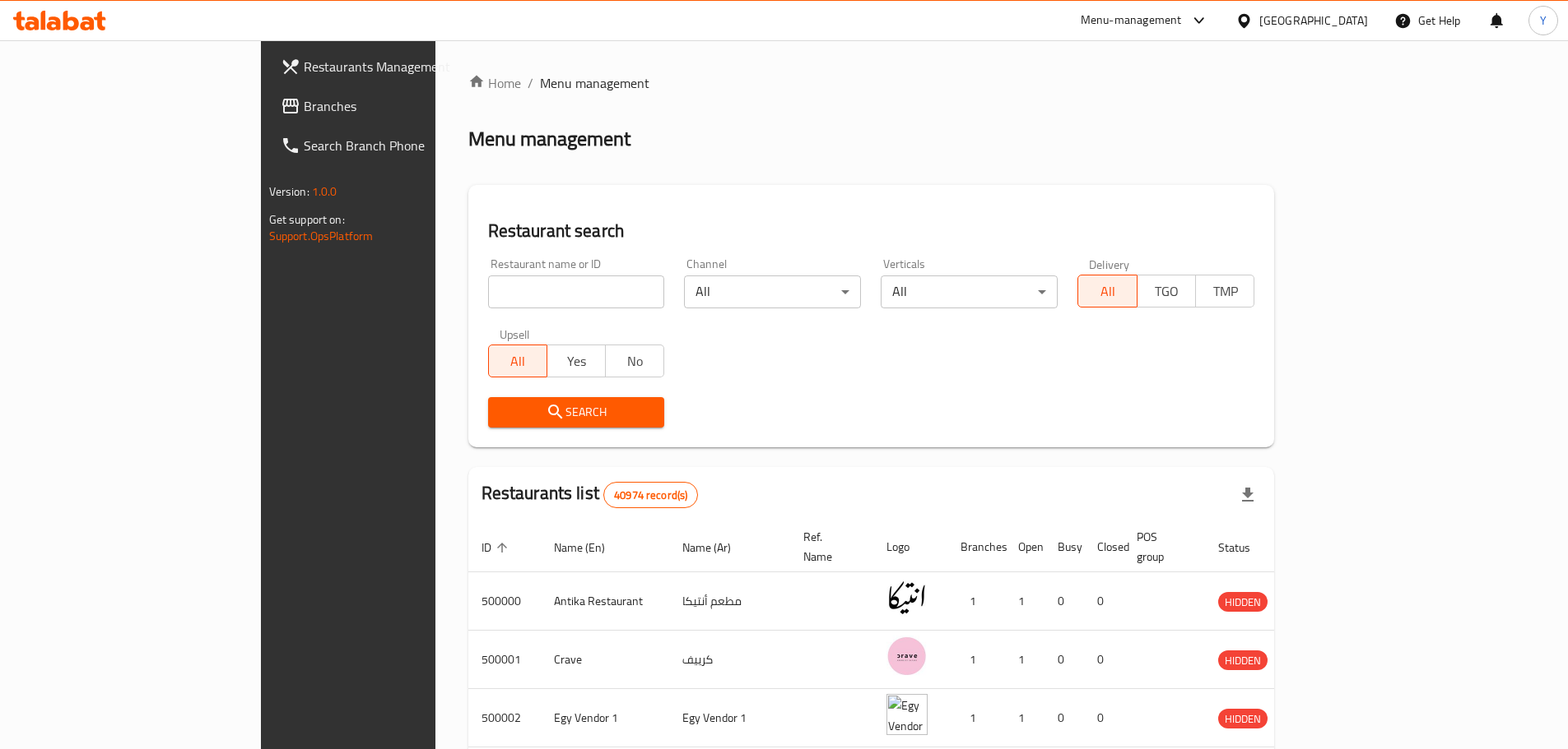
click at [267, 125] on link "Branches" at bounding box center [395, 106] width 255 height 40
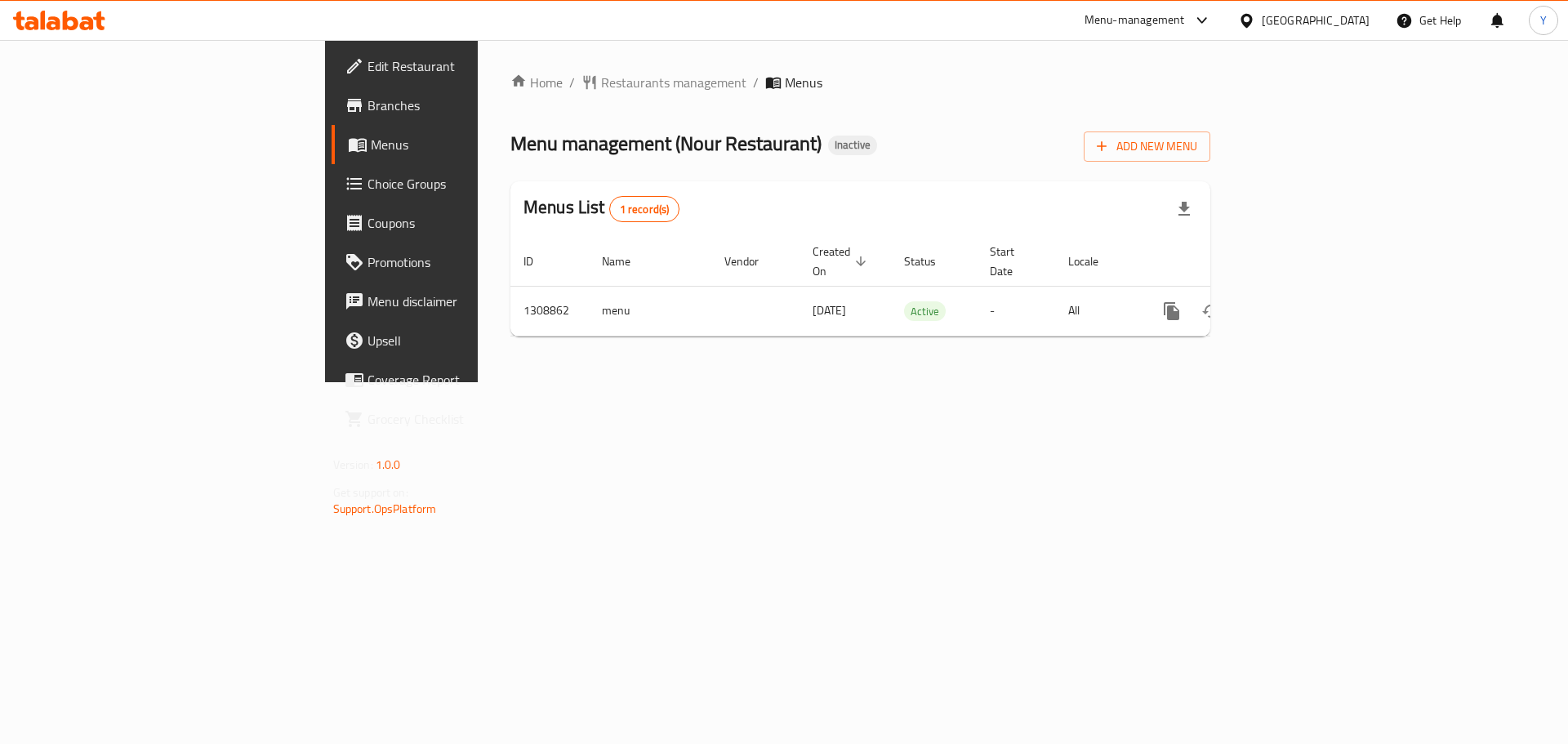
drag, startPoint x: 0, startPoint y: 0, endPoint x: 894, endPoint y: 370, distance: 967.5
click at [478, 366] on div "Home / Restaurants management / Menus Menu management ( Nour Restaurant ) Inact…" at bounding box center [860, 211] width 765 height 342
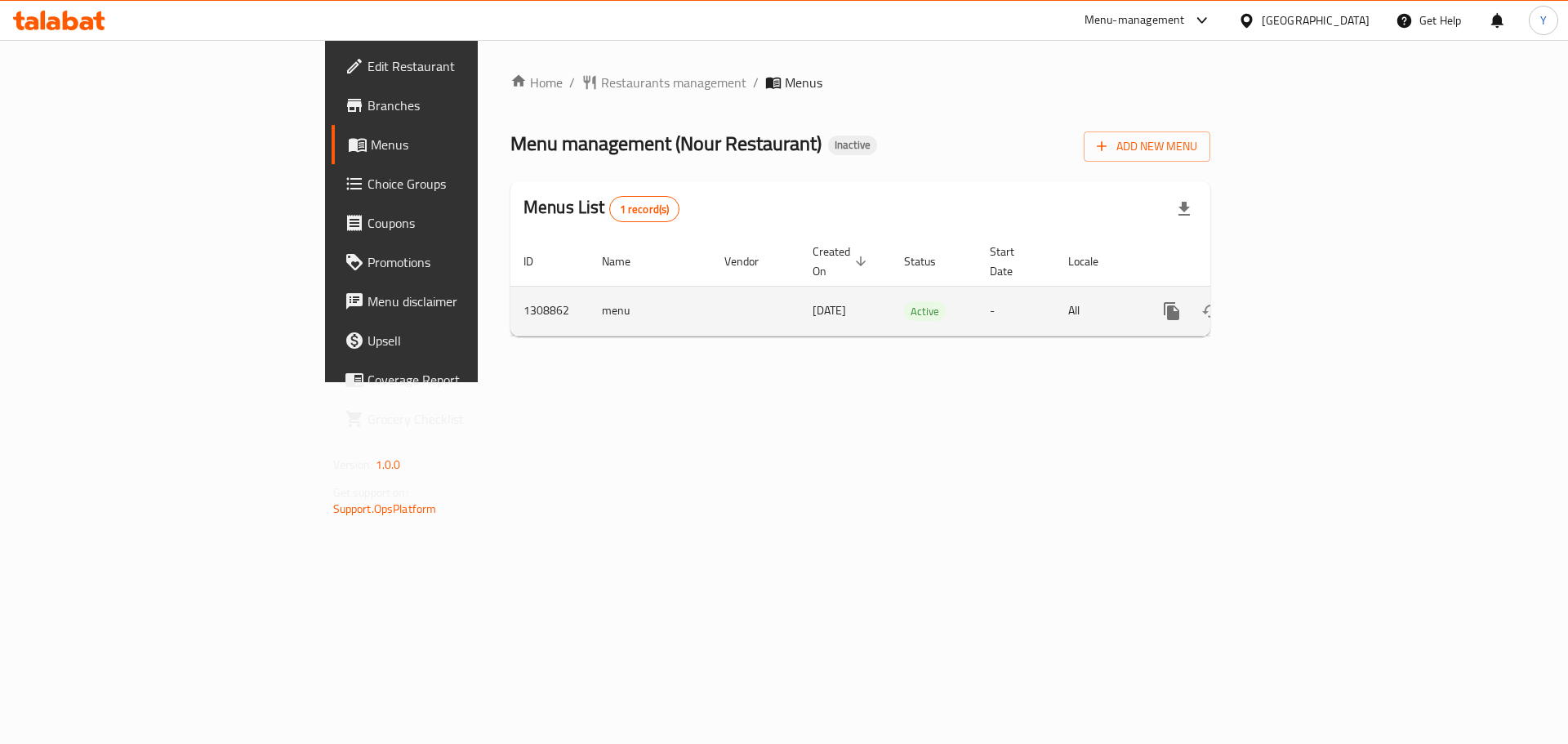
click at [1322, 294] on td "enhanced table" at bounding box center [1230, 311] width 182 height 50
click at [1309, 294] on link "enhanced table" at bounding box center [1289, 311] width 39 height 39
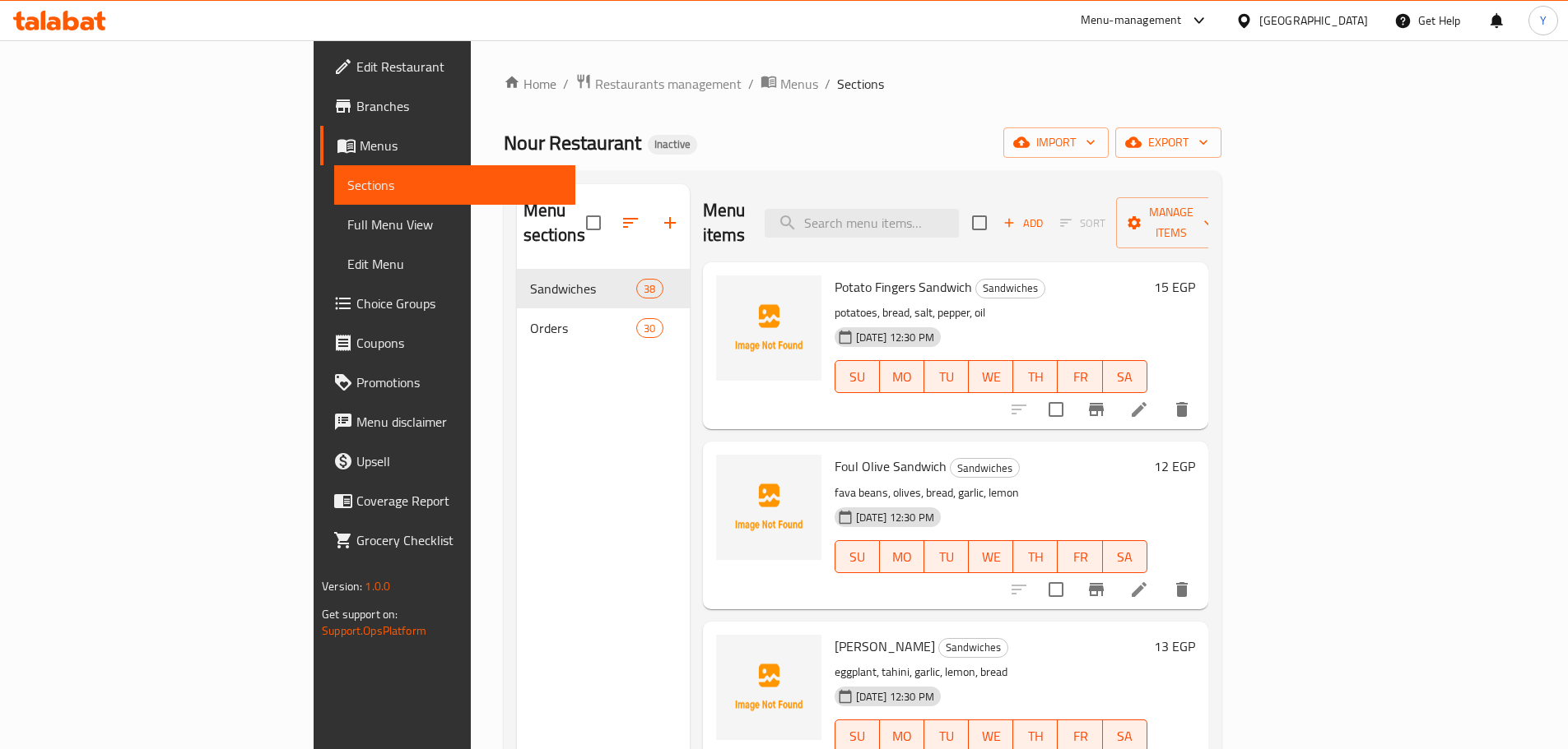
drag, startPoint x: 115, startPoint y: 229, endPoint x: 348, endPoint y: 6, distance: 322.5
click at [347, 229] on span "Full Menu View" at bounding box center [455, 223] width 214 height 19
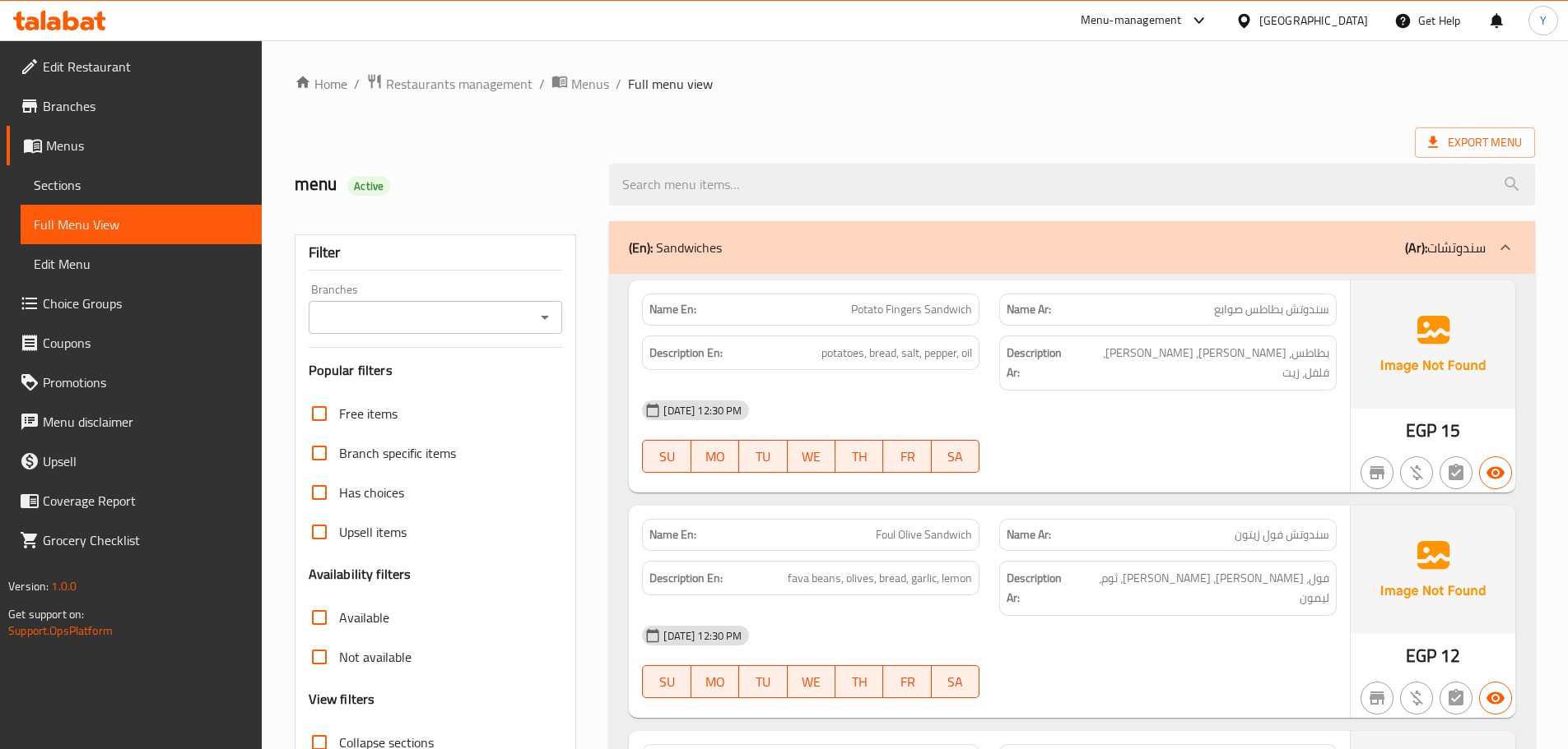
click at [682, 327] on div "Description En: potatoes, bread, salt, pepper, oil" at bounding box center [810, 363] width 358 height 75
click at [683, 301] on strong "Name En:" at bounding box center [673, 309] width 47 height 18
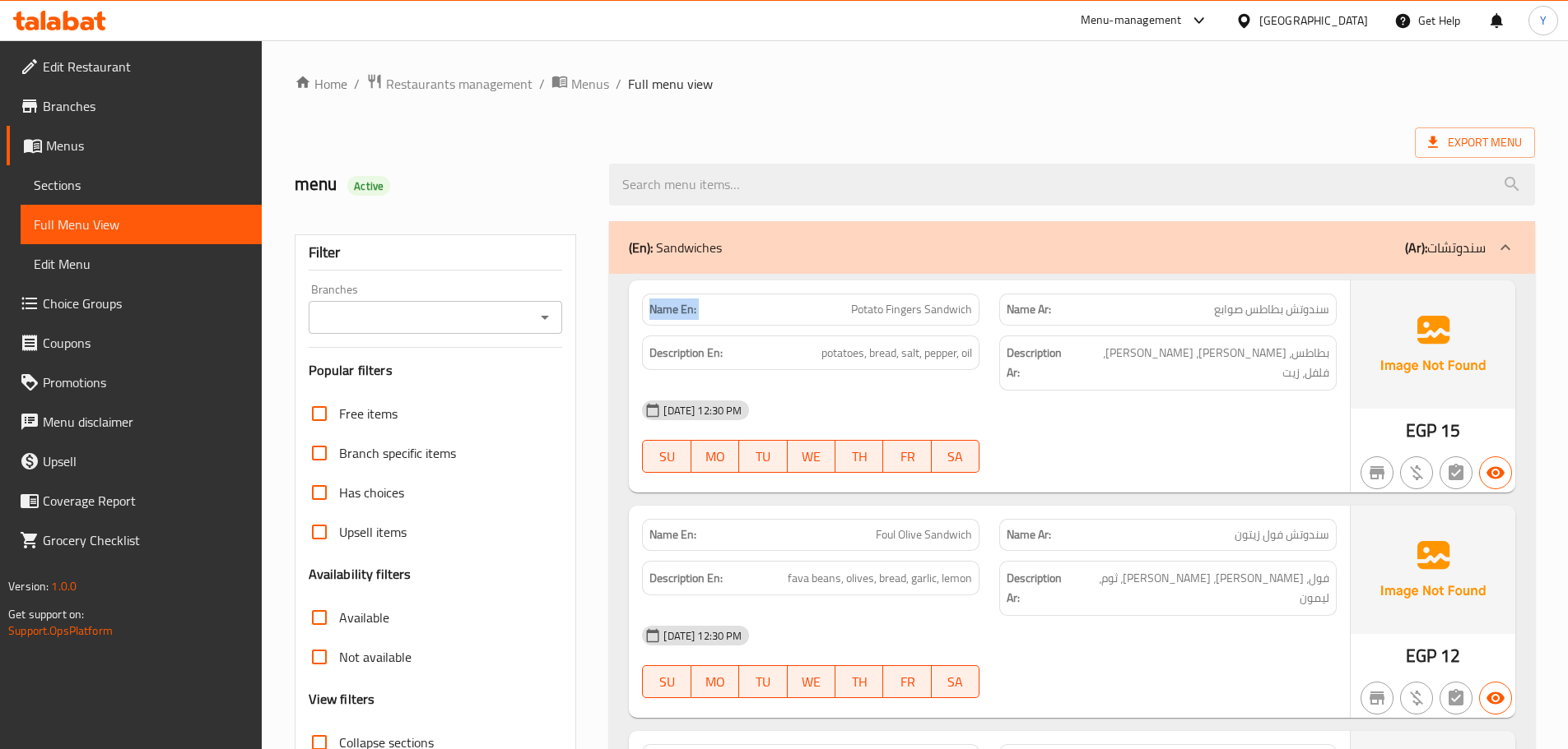
click at [683, 301] on strong "Name En:" at bounding box center [673, 309] width 47 height 18
copy strong "Name En:"
click at [379, 184] on span "Active" at bounding box center [369, 186] width 43 height 16
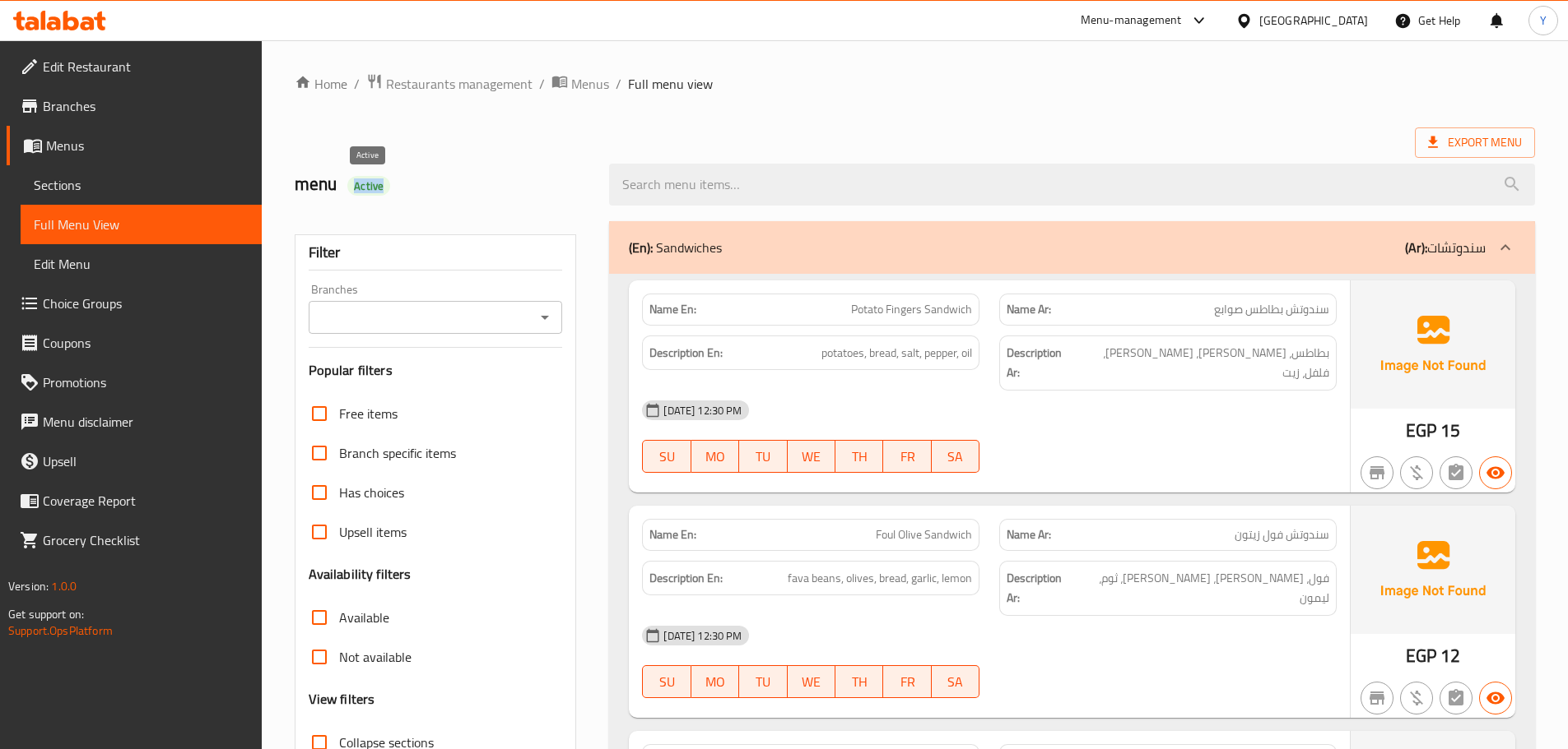
copy span "Active"
click at [567, 148] on div "menu Active" at bounding box center [442, 184] width 315 height 73
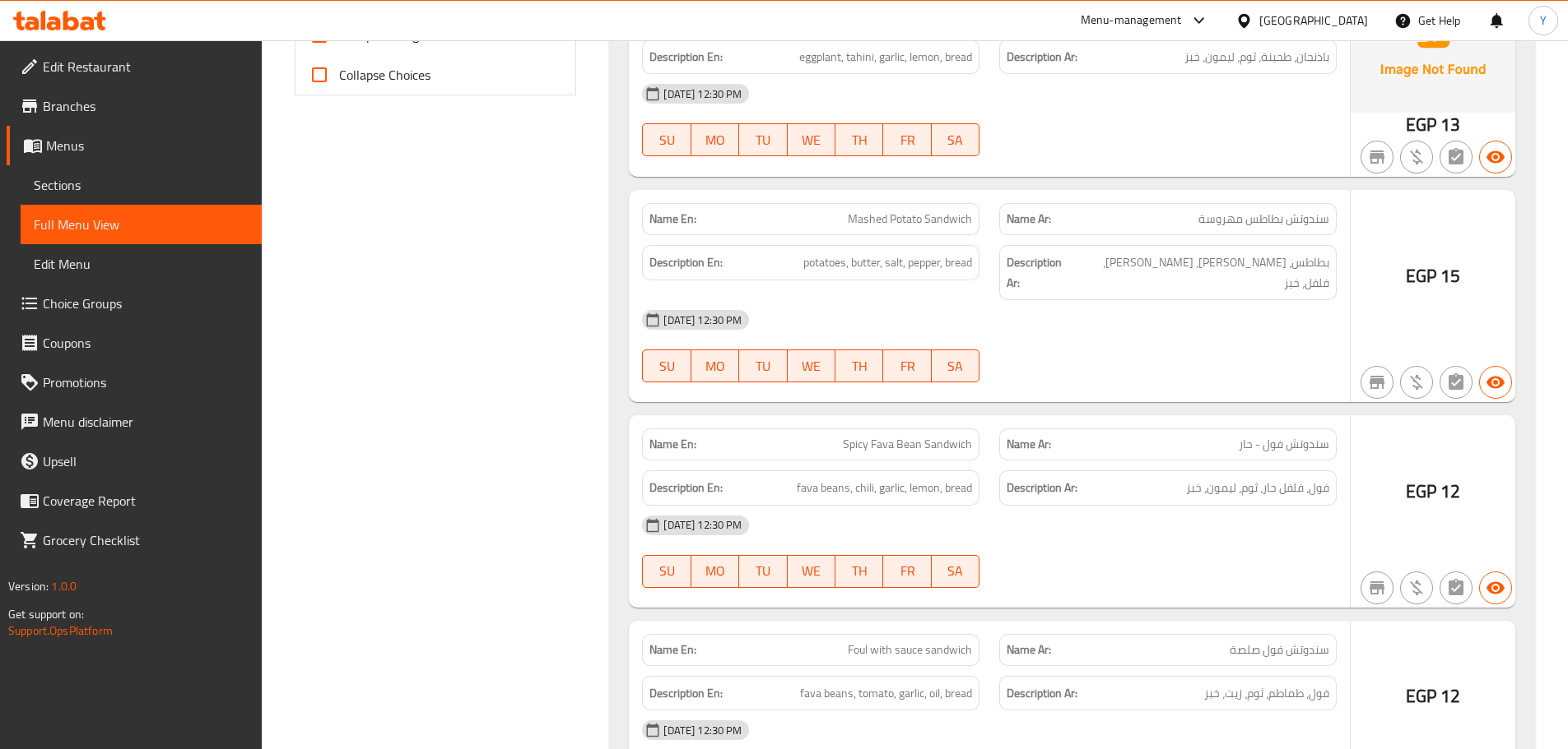
drag, startPoint x: 797, startPoint y: 565, endPoint x: 846, endPoint y: 392, distance: 179.8
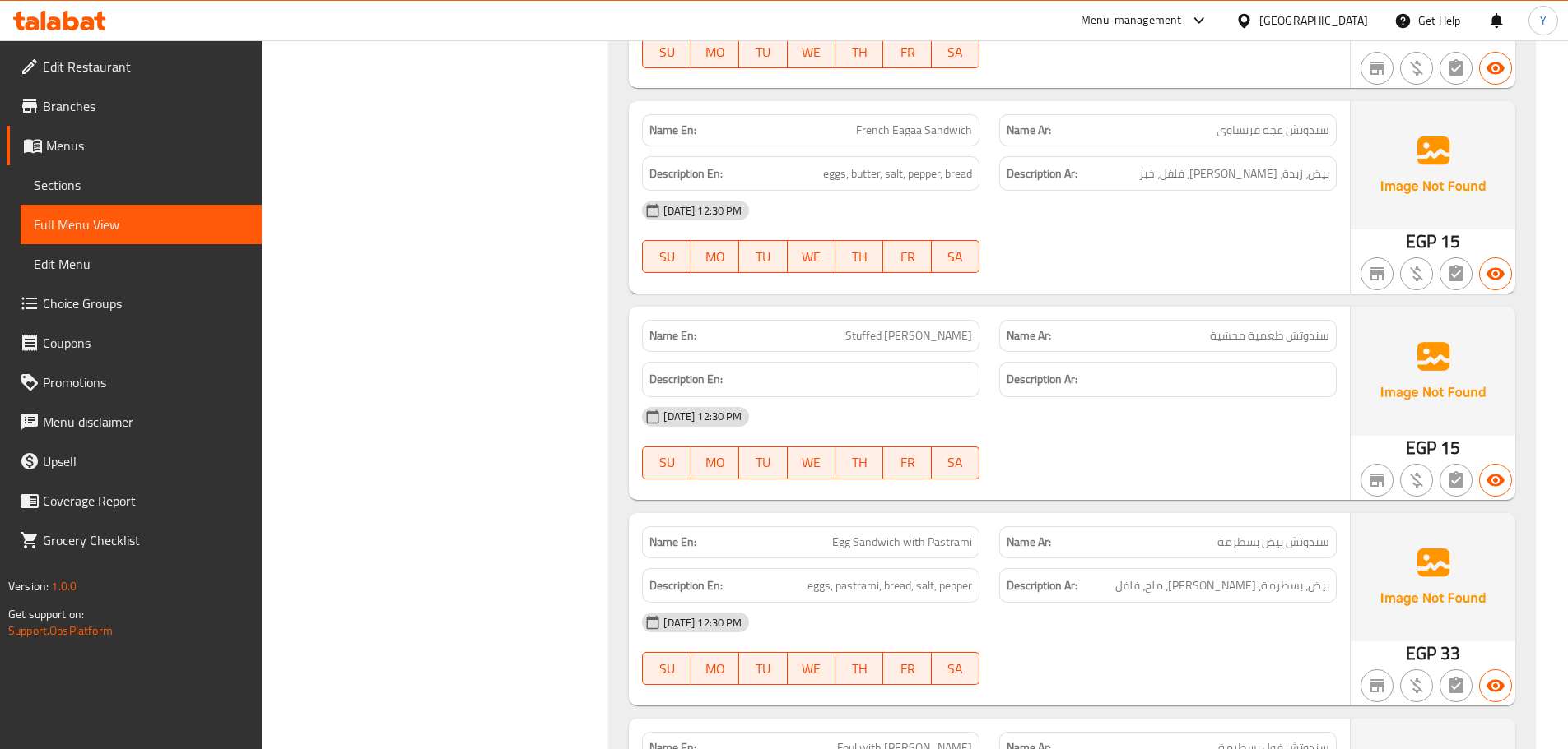
scroll to position [1831, 0]
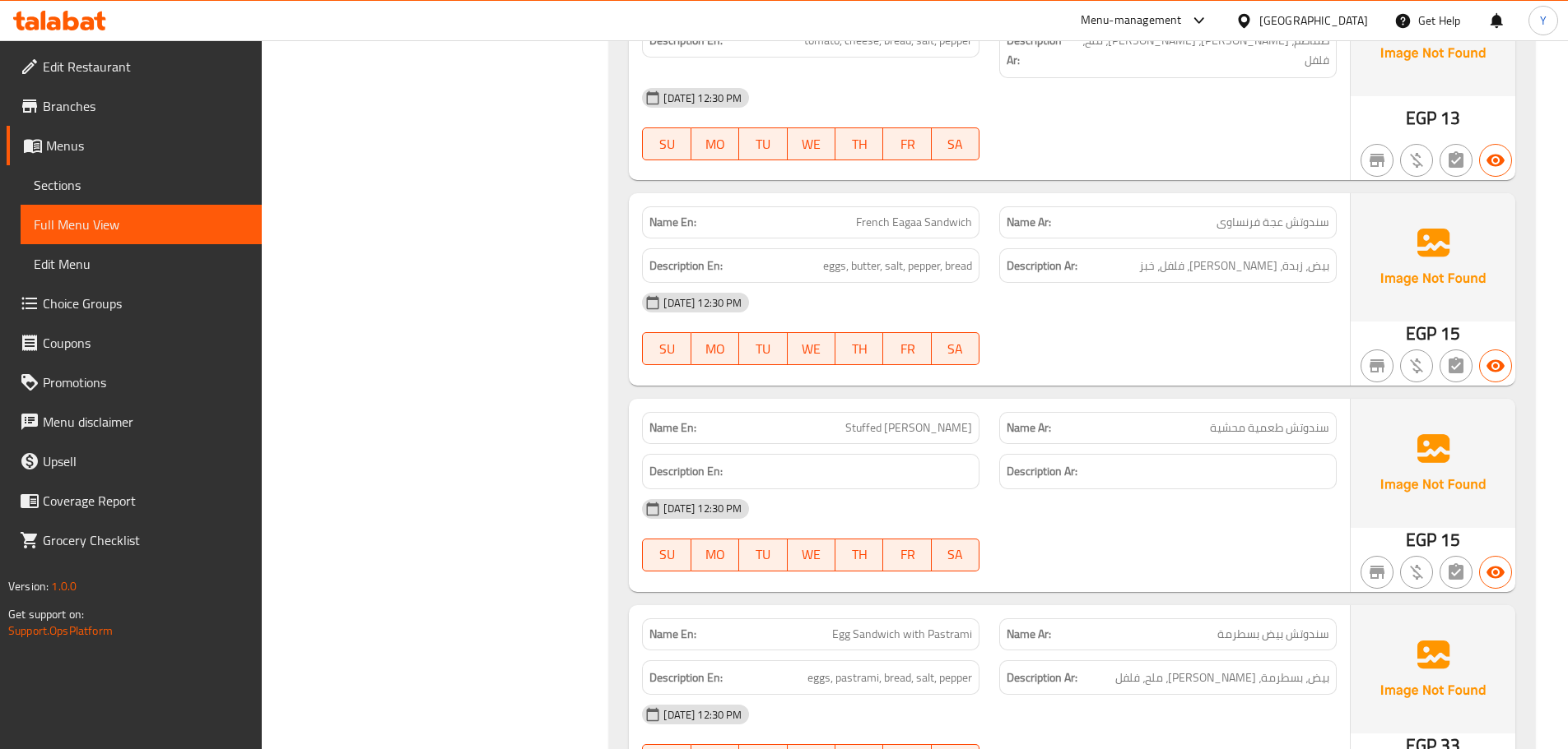
drag, startPoint x: 1372, startPoint y: 354, endPoint x: 1212, endPoint y: 256, distance: 187.6
click at [1372, 399] on img at bounding box center [1432, 463] width 164 height 128
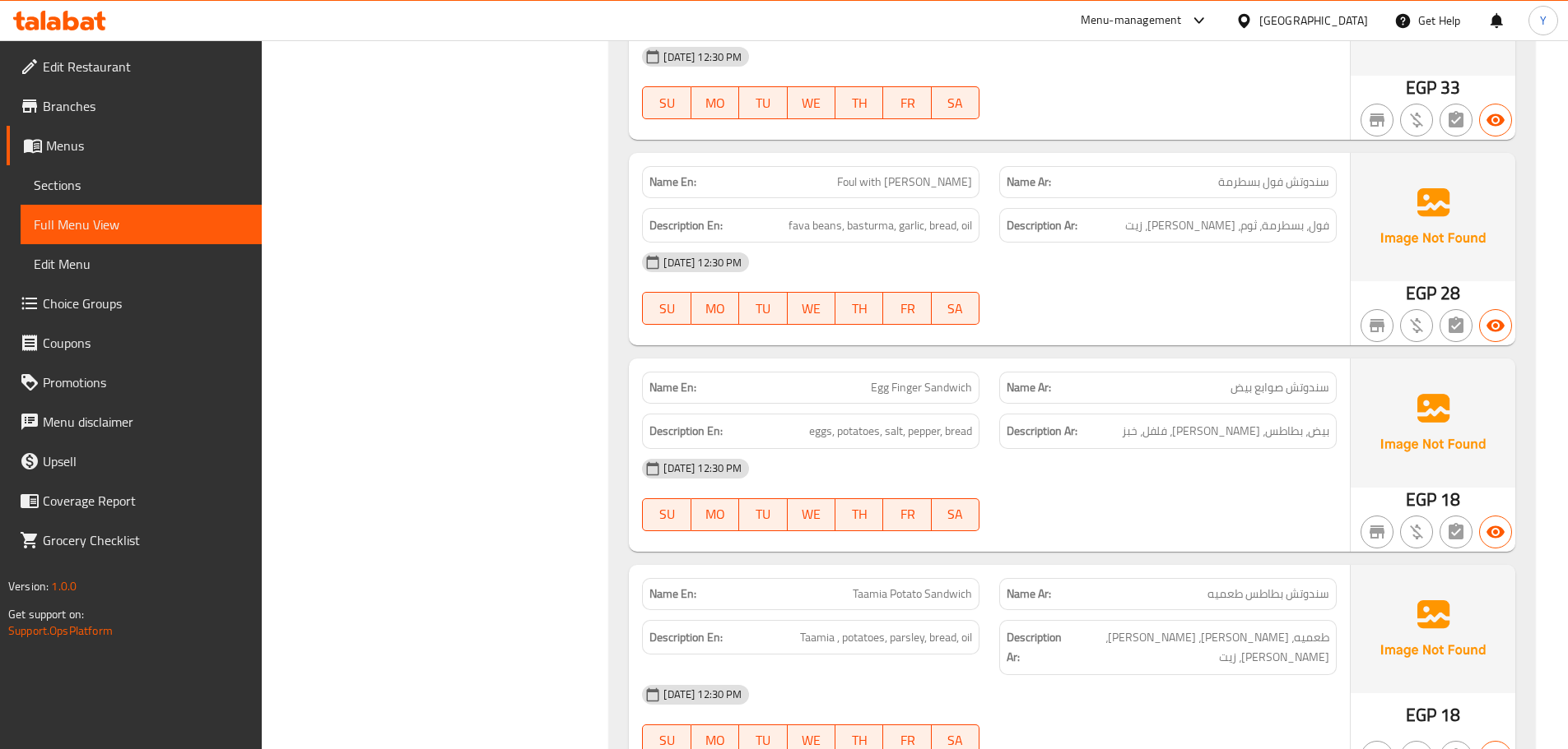
scroll to position [0, 0]
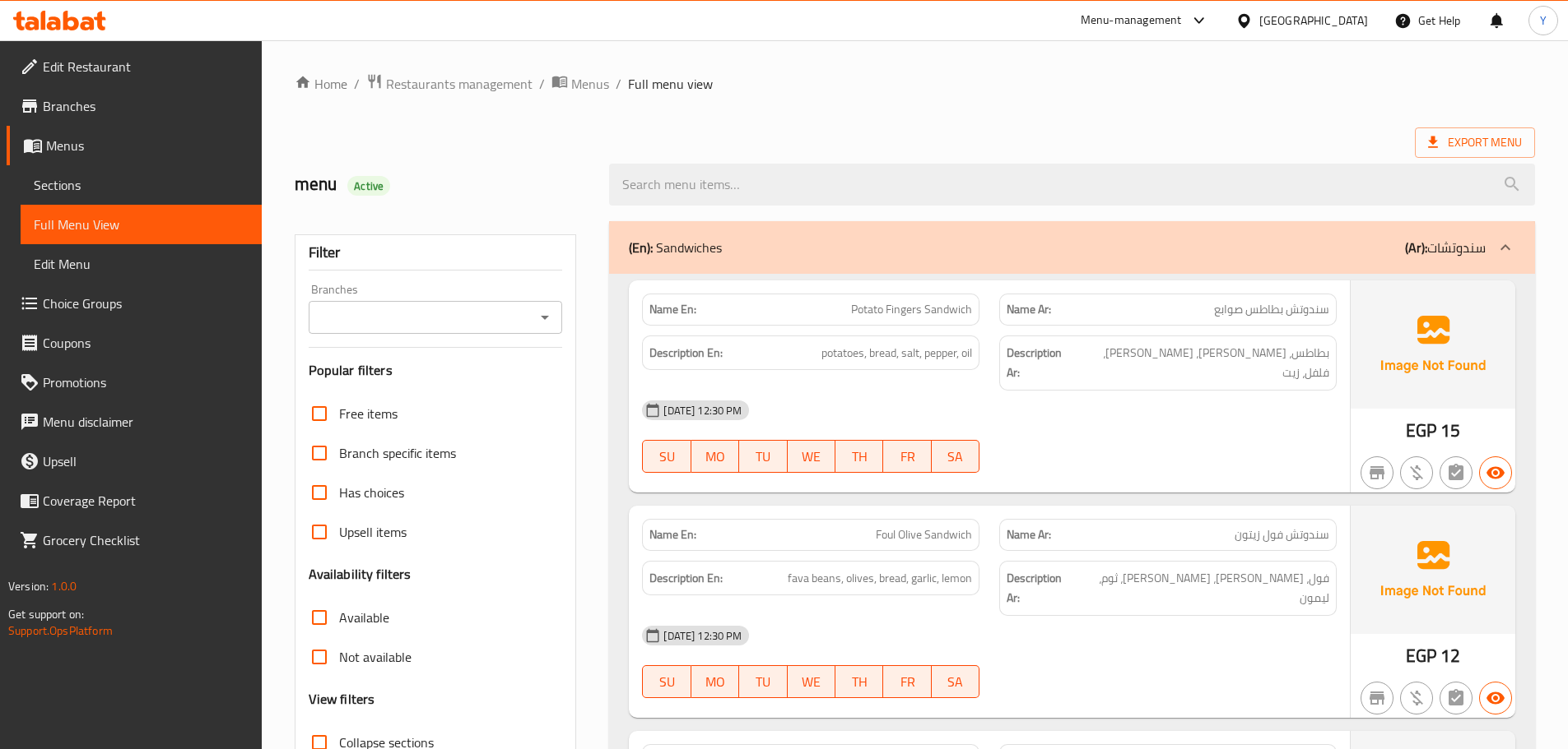
drag, startPoint x: 1053, startPoint y: 481, endPoint x: 1348, endPoint y: -100, distance: 651.6
click at [1398, 363] on img at bounding box center [1432, 344] width 164 height 128
drag, startPoint x: 914, startPoint y: 96, endPoint x: 801, endPoint y: 99, distance: 113.0
click at [886, 92] on ol "Home / Restaurants management / Menus / Full menu view" at bounding box center [915, 83] width 1240 height 21
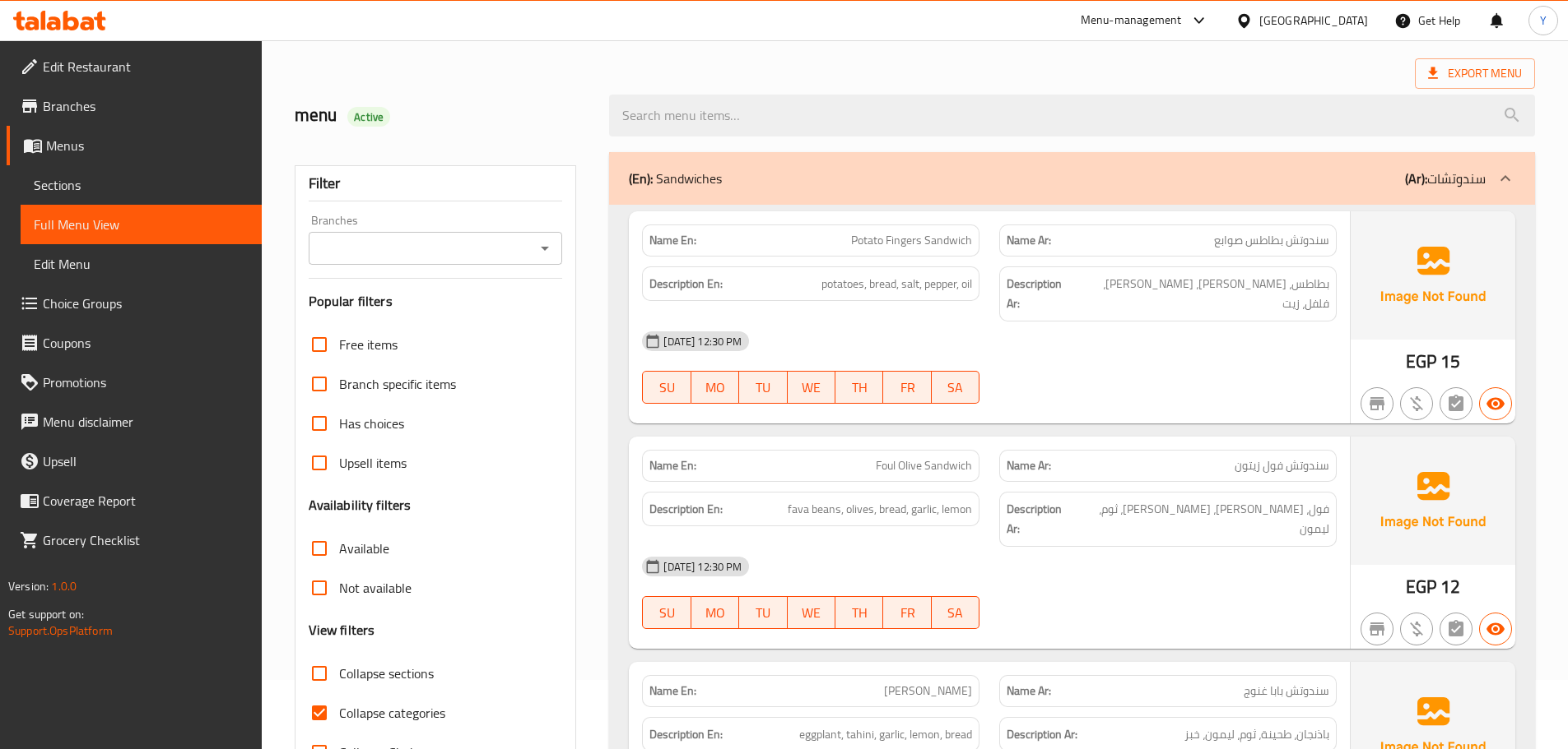
scroll to position [164, 0]
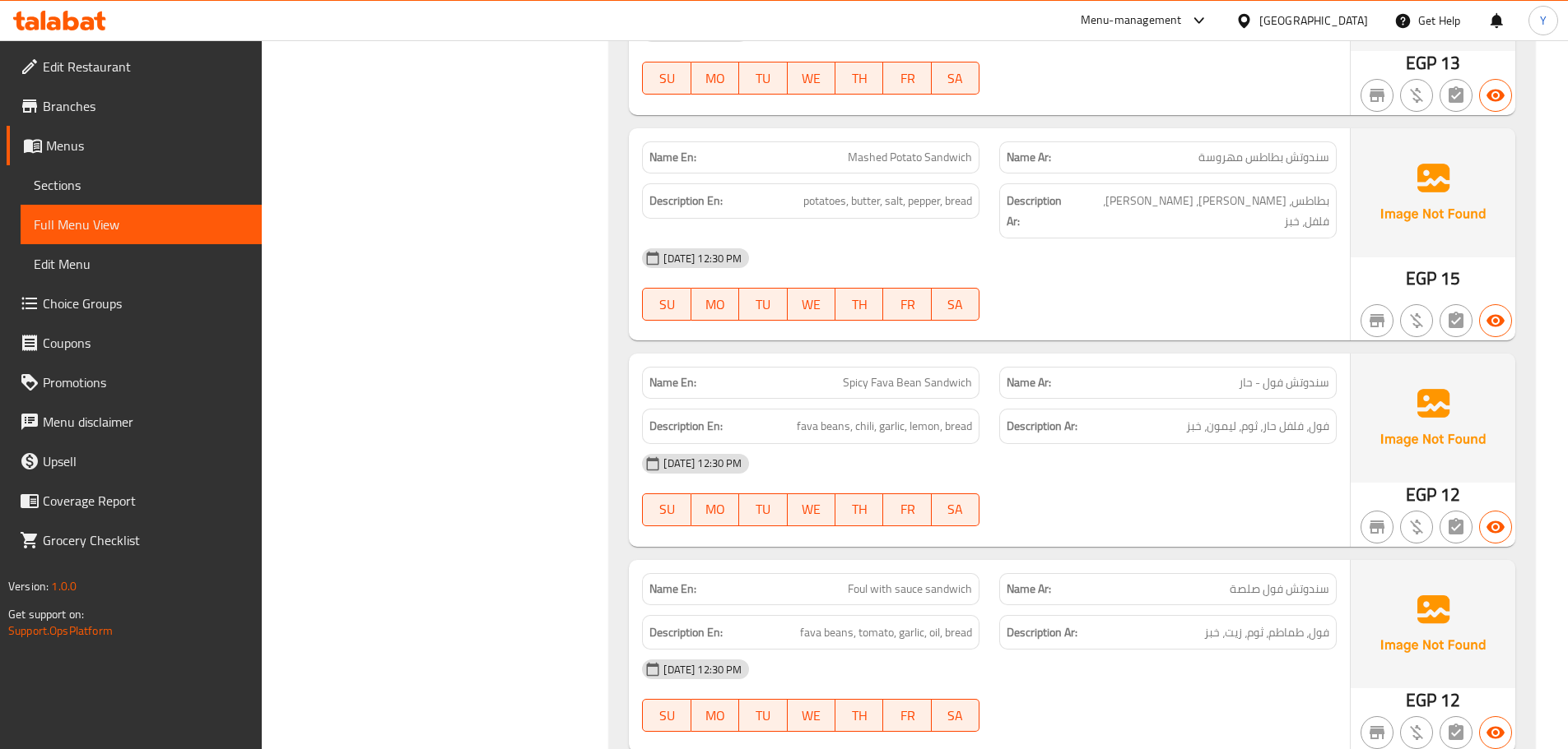
scroll to position [823, 0]
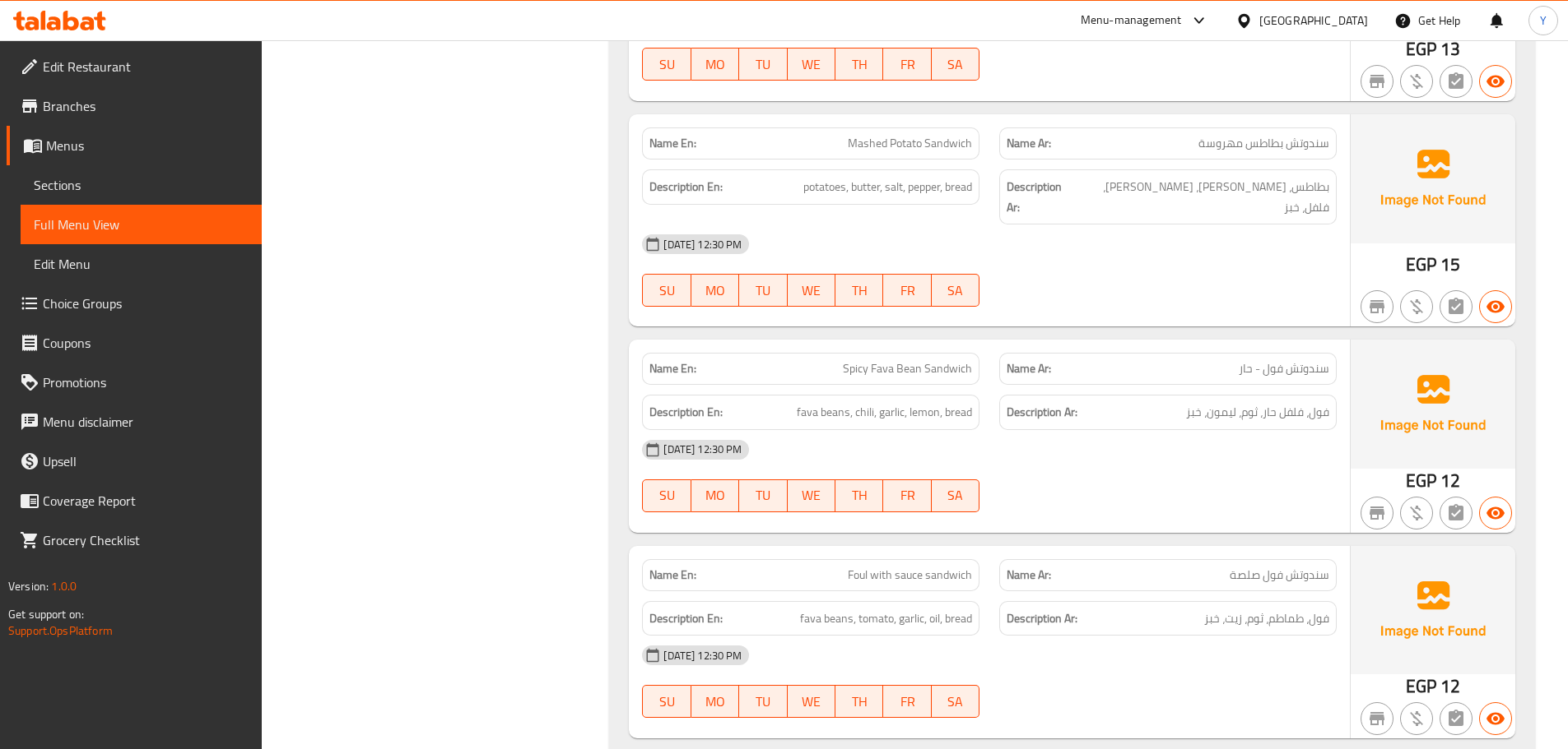
click at [955, 360] on span "Spicy Fava Bean Sandwich" at bounding box center [907, 368] width 129 height 18
copy span "Spicy Fava Bean Sandwich"
click at [1282, 360] on span "سندوتش فول - حار" at bounding box center [1283, 368] width 91 height 18
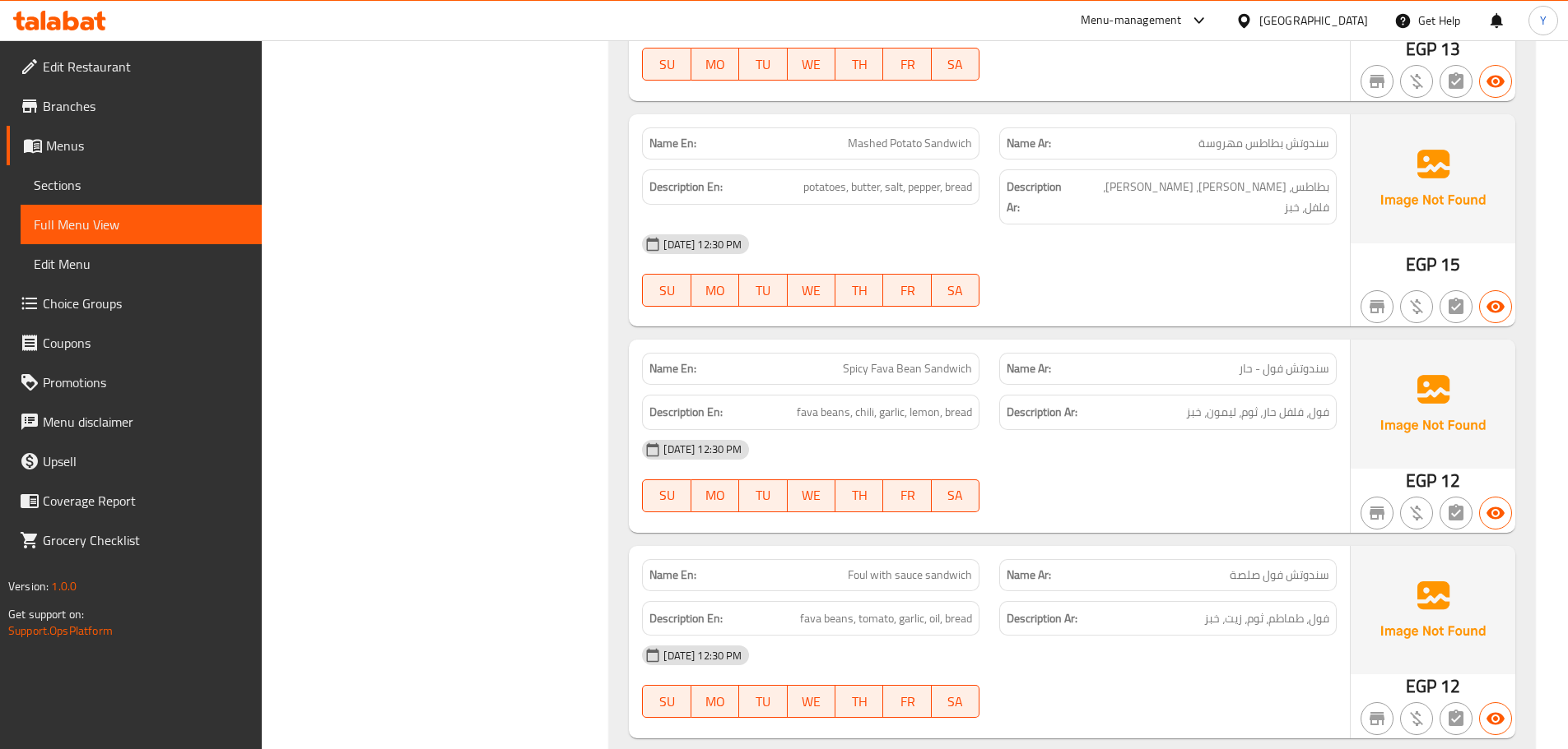
click at [1317, 360] on span "سندوتش فول - حار" at bounding box center [1283, 368] width 91 height 18
click at [1271, 360] on span "سندوتش فول - حار" at bounding box center [1283, 368] width 91 height 18
drag, startPoint x: 1271, startPoint y: 308, endPoint x: 1233, endPoint y: 306, distance: 38.1
click at [1233, 360] on p "Name Ar: سندوتش فول - حار" at bounding box center [1167, 368] width 322 height 18
copy span "فول - حار"
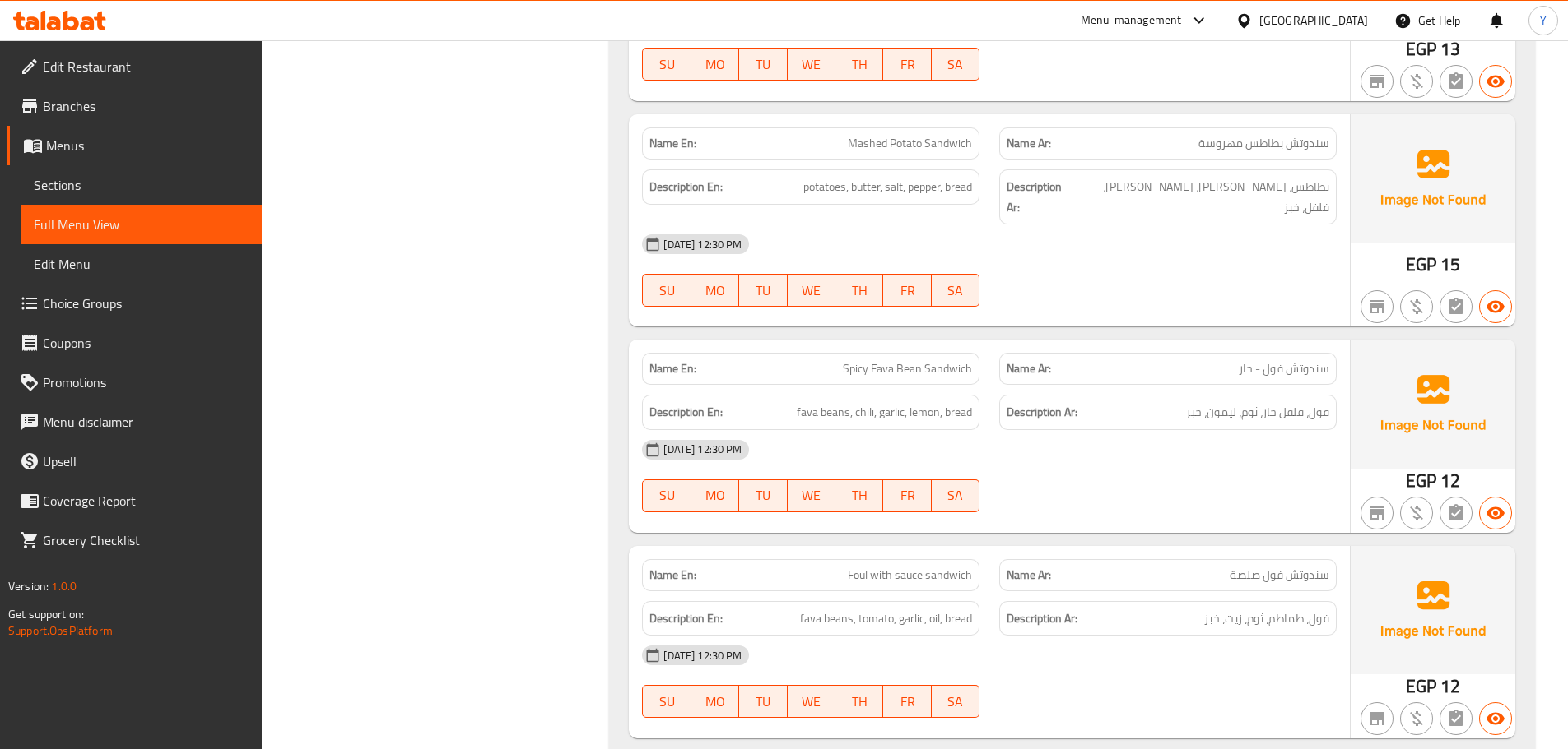
scroll to position [8656, 0]
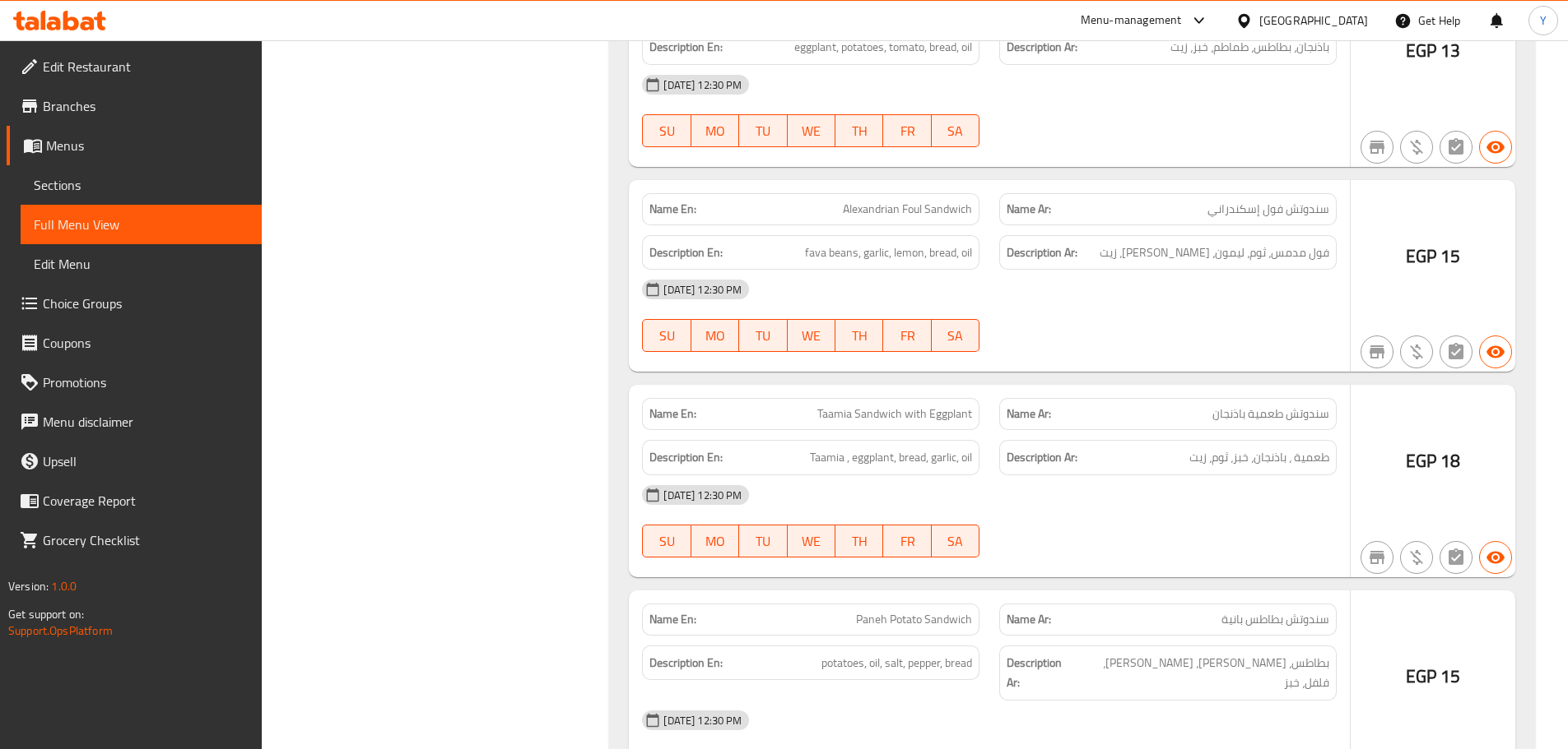
drag, startPoint x: 1169, startPoint y: 302, endPoint x: 1188, endPoint y: 134, distance: 169.1
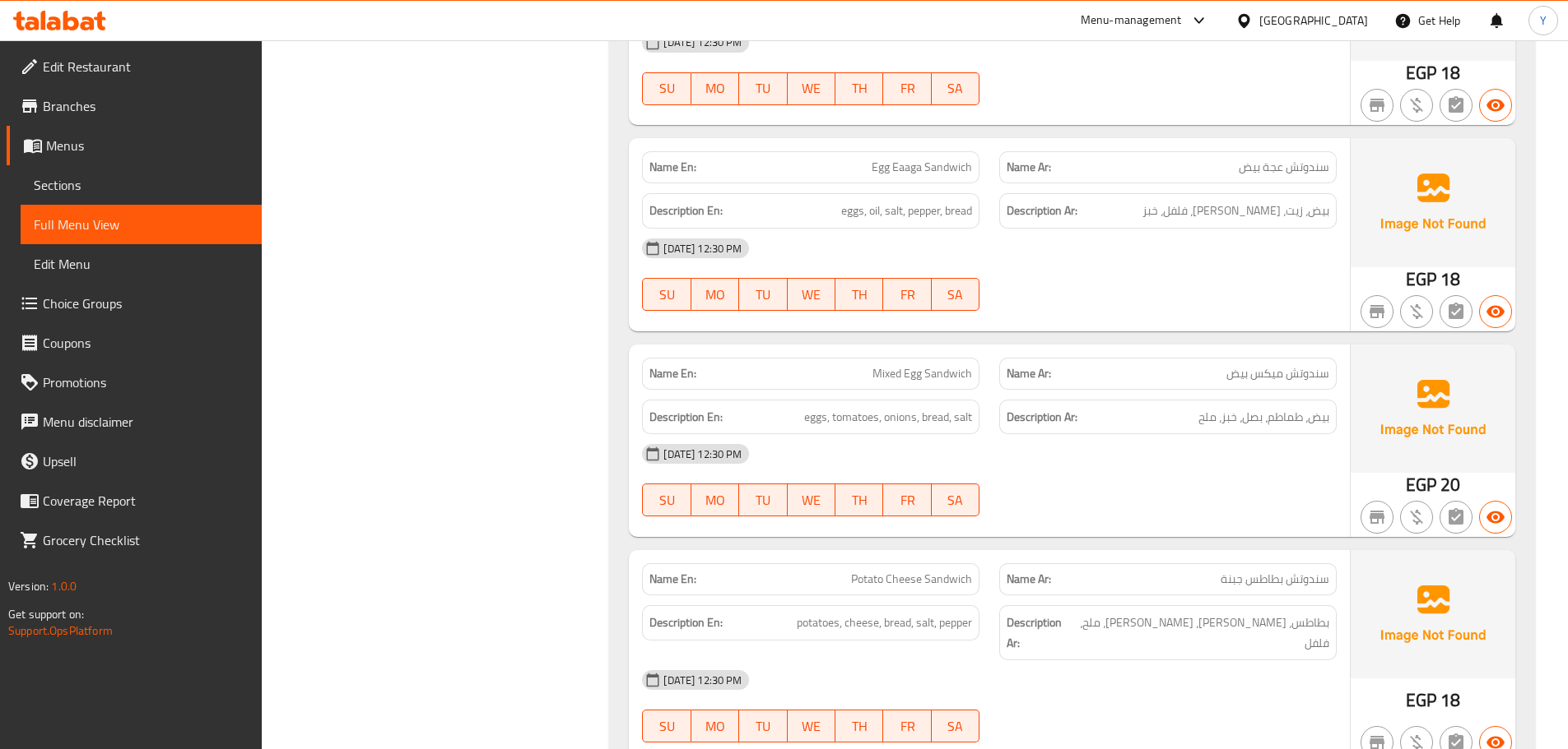
scroll to position [7725, 0]
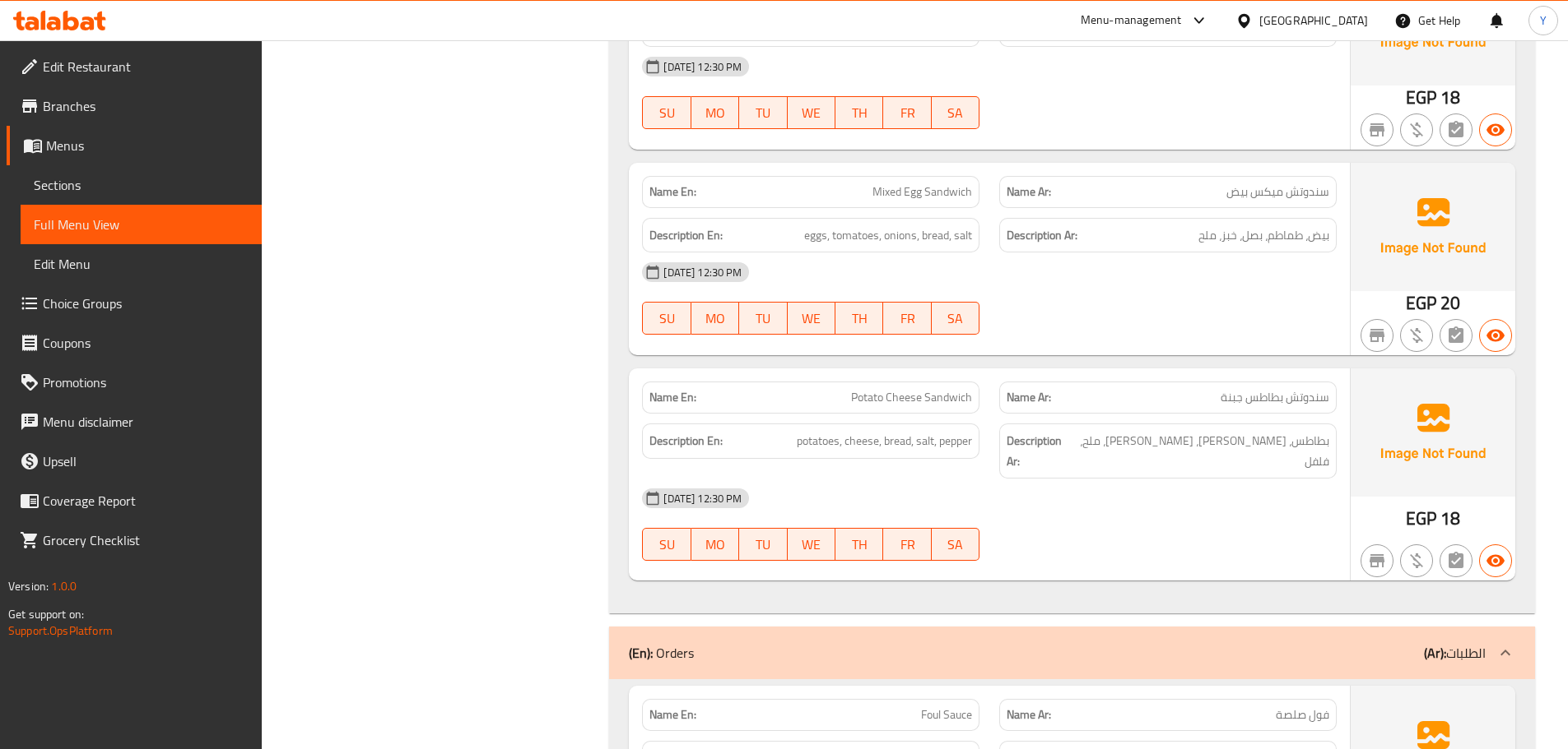
click at [1070, 643] on div "(En): Orders (Ar): الطلبات" at bounding box center [1056, 652] width 857 height 19
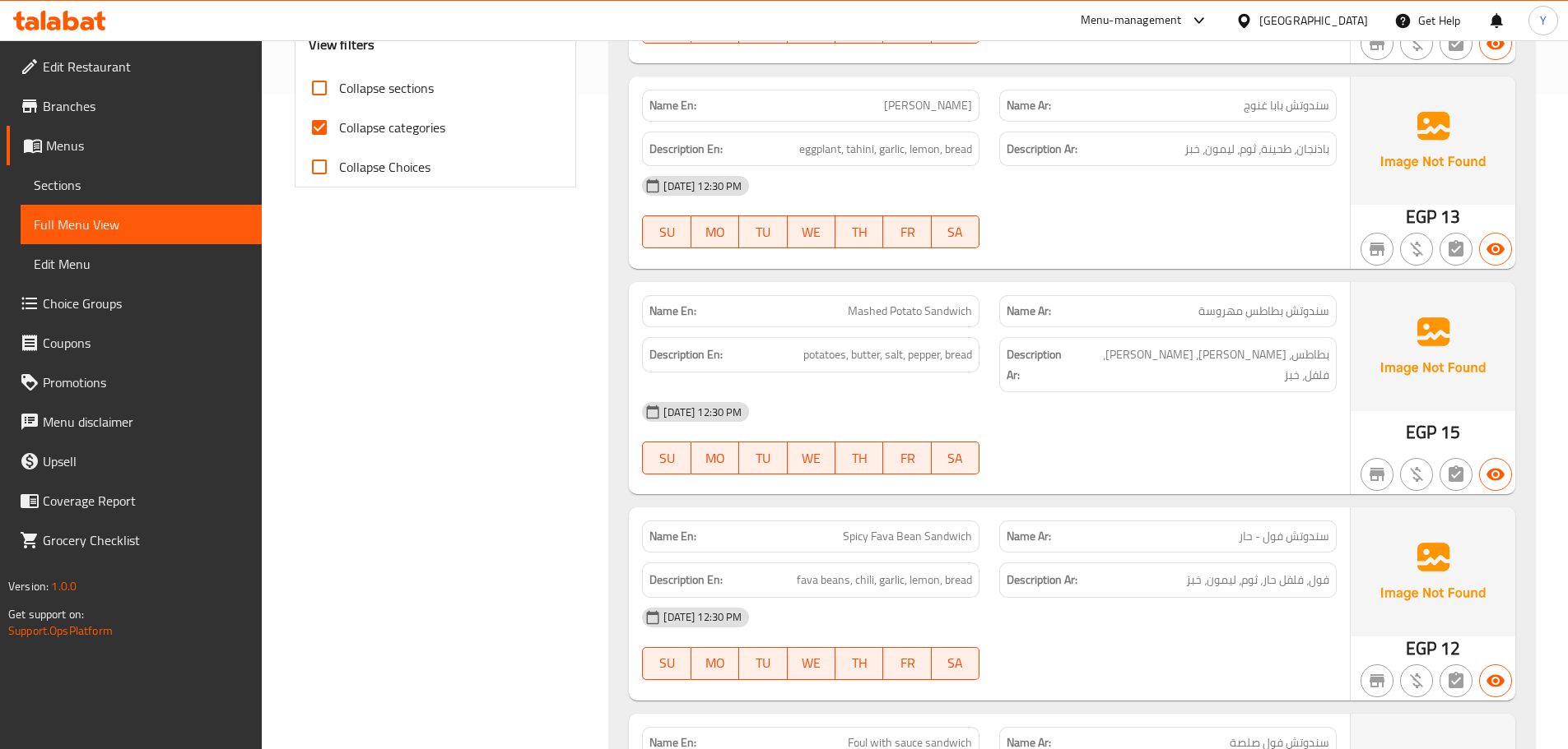
scroll to position [0, 0]
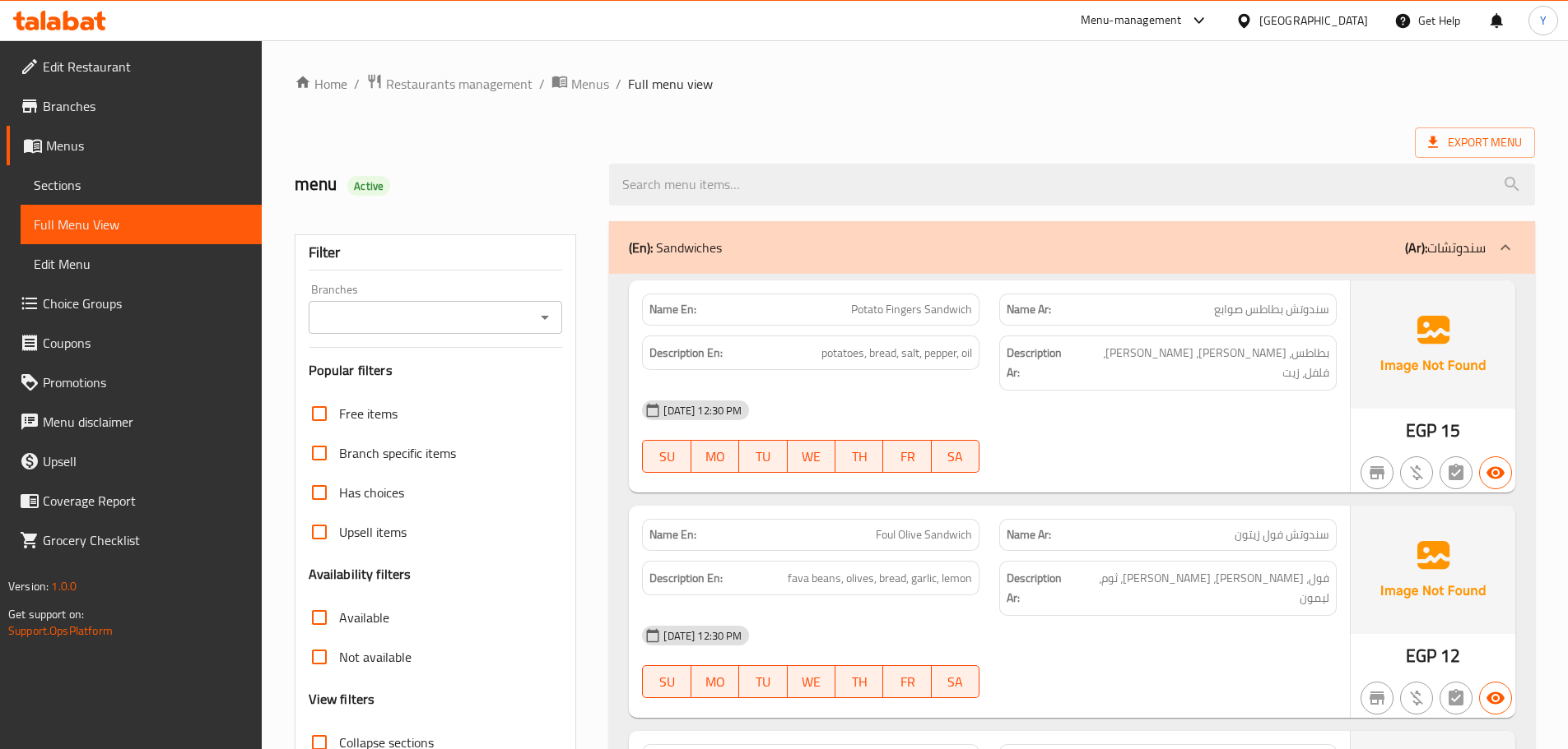
drag, startPoint x: 1094, startPoint y: 526, endPoint x: 1209, endPoint y: 92, distance: 449.0
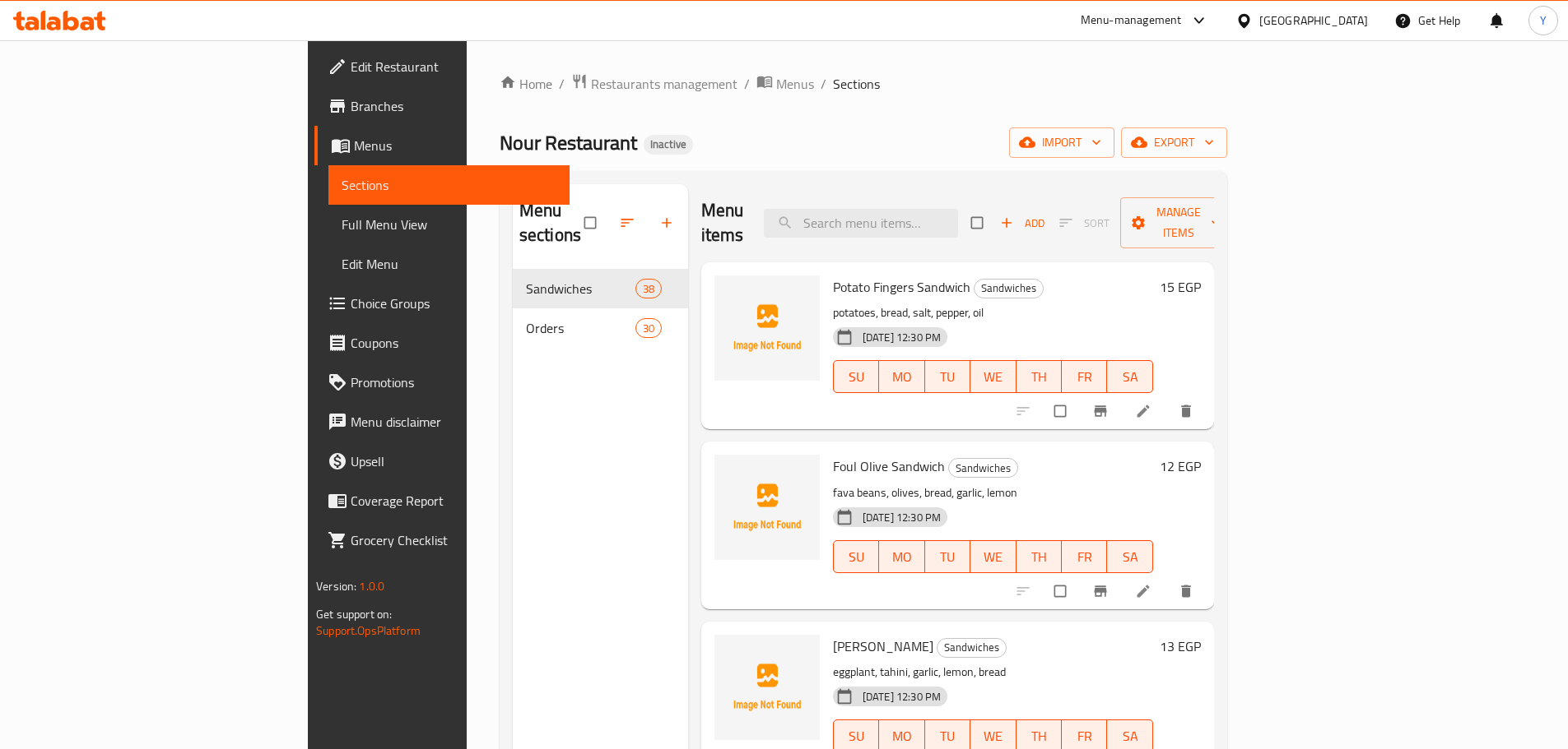
click at [991, 185] on div "Menu items Add Sort Manage items" at bounding box center [957, 223] width 513 height 79
click at [954, 217] on input "search" at bounding box center [860, 223] width 194 height 29
paste input "Spicy Fava Bean Sandwich"
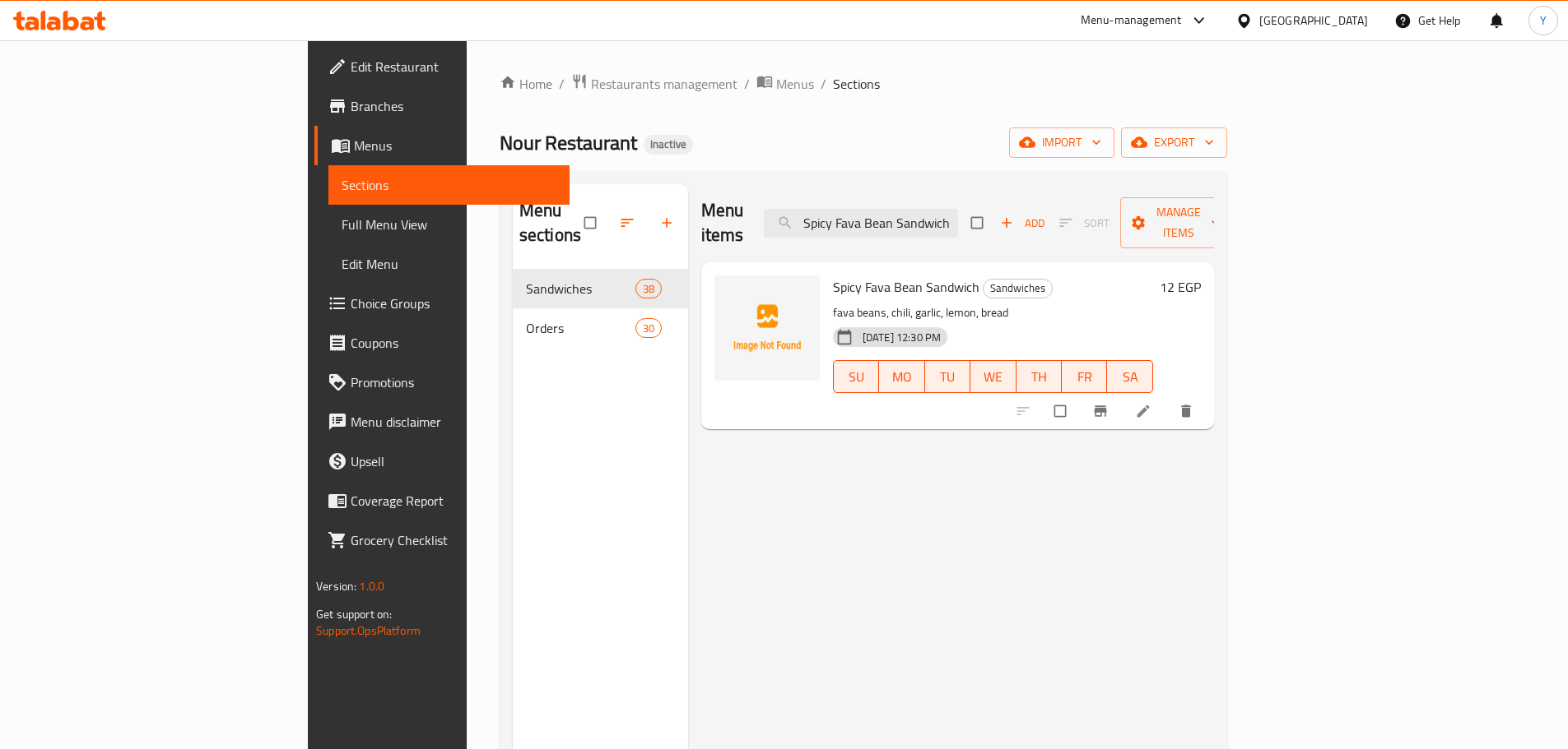
type input "Spicy Fava Bean Sandwich"
click at [1168, 398] on li at bounding box center [1145, 411] width 46 height 26
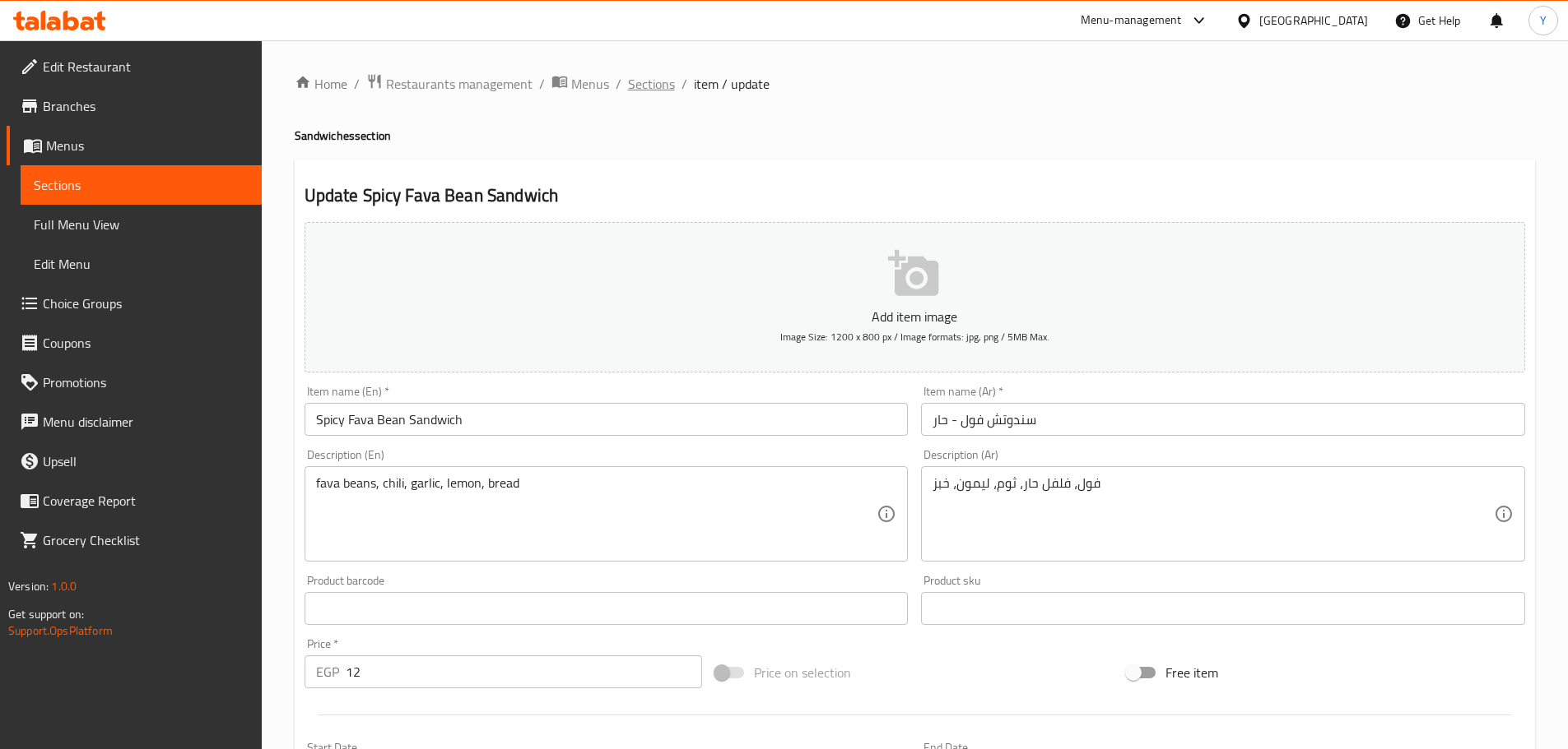
click at [638, 88] on span "Sections" at bounding box center [651, 83] width 47 height 19
click at [655, 87] on span "Sections" at bounding box center [651, 83] width 47 height 19
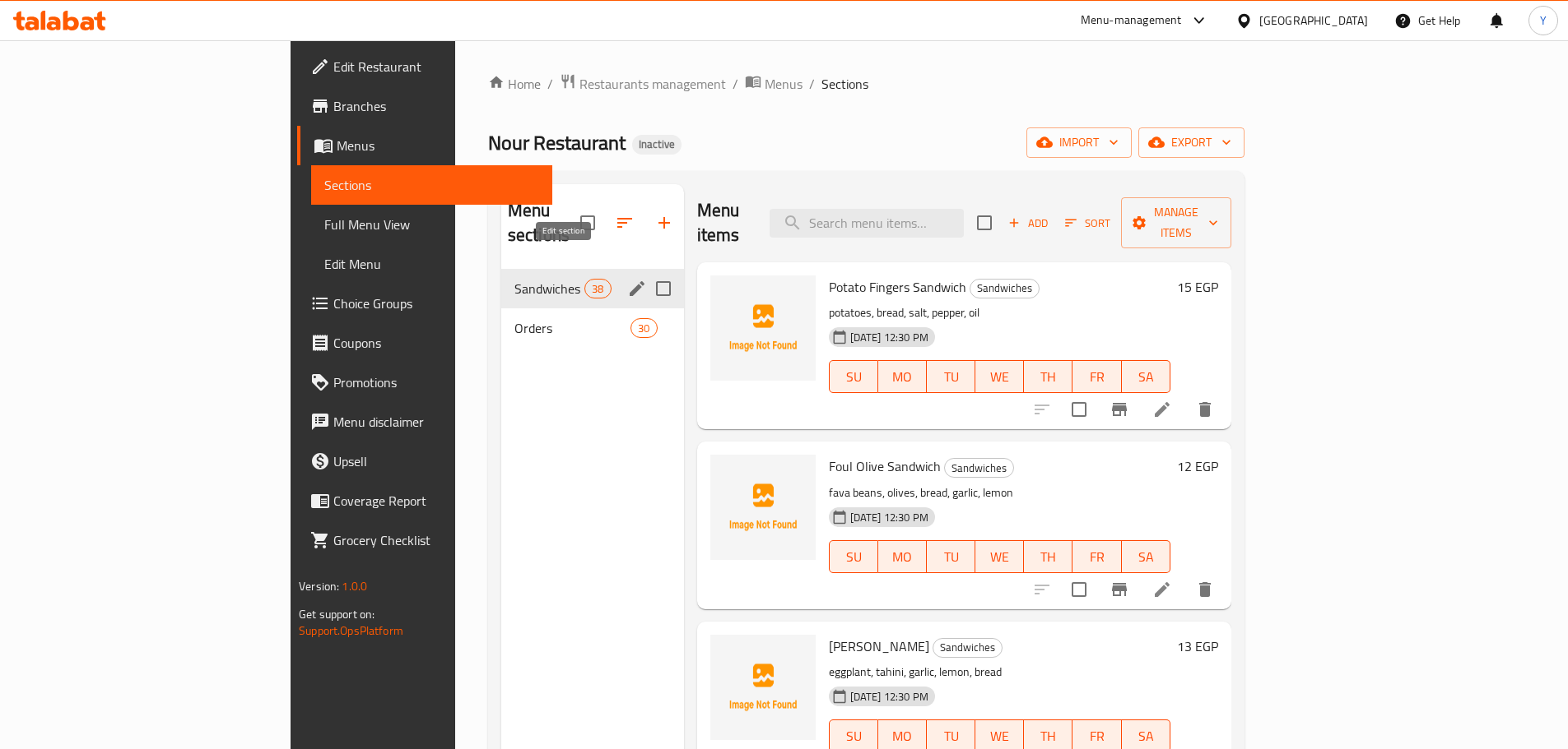
click at [627, 279] on icon "edit" at bounding box center [637, 288] width 19 height 19
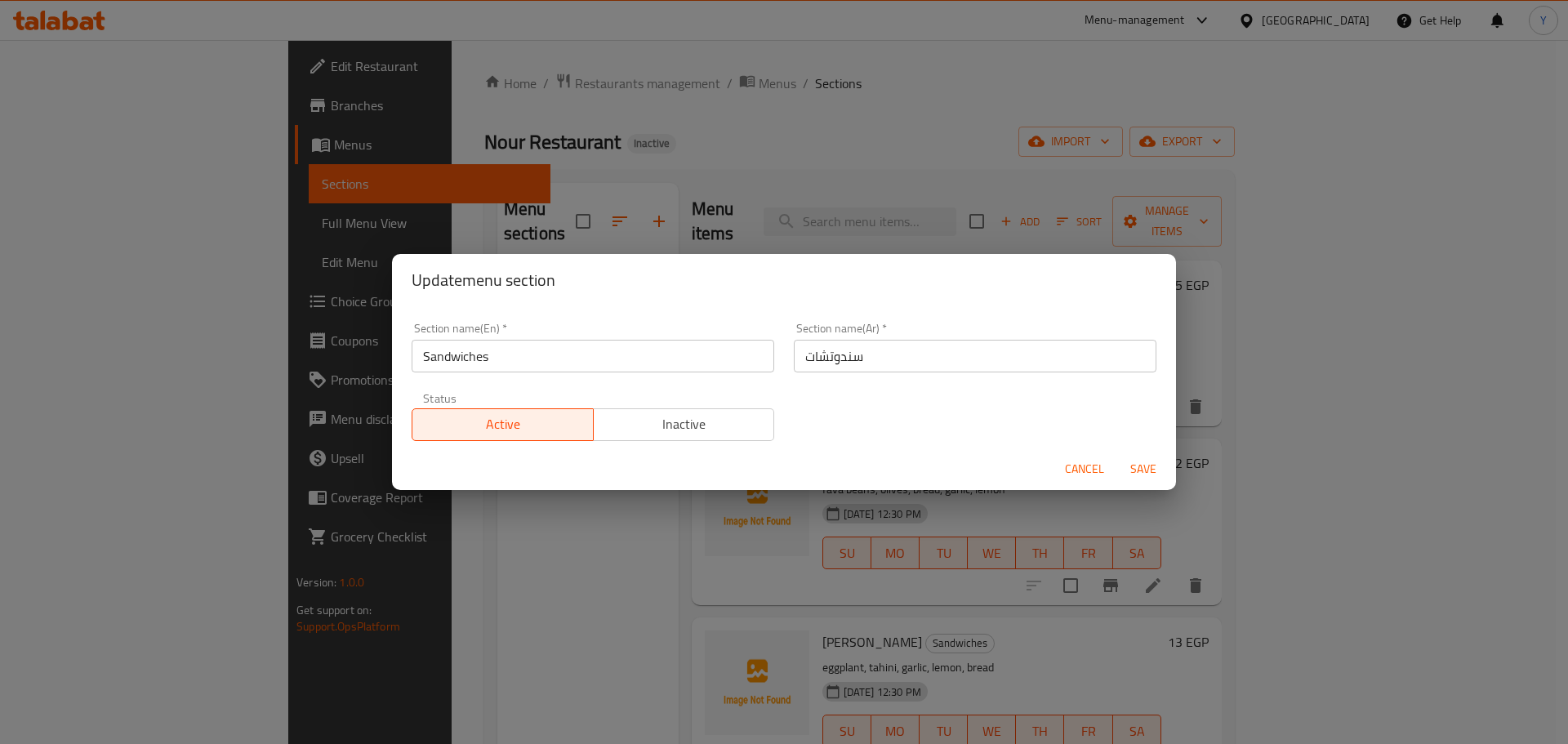
click at [922, 376] on div "Section name(Ar)   * سندوتشات Section name(Ar) *" at bounding box center [975, 348] width 382 height 70
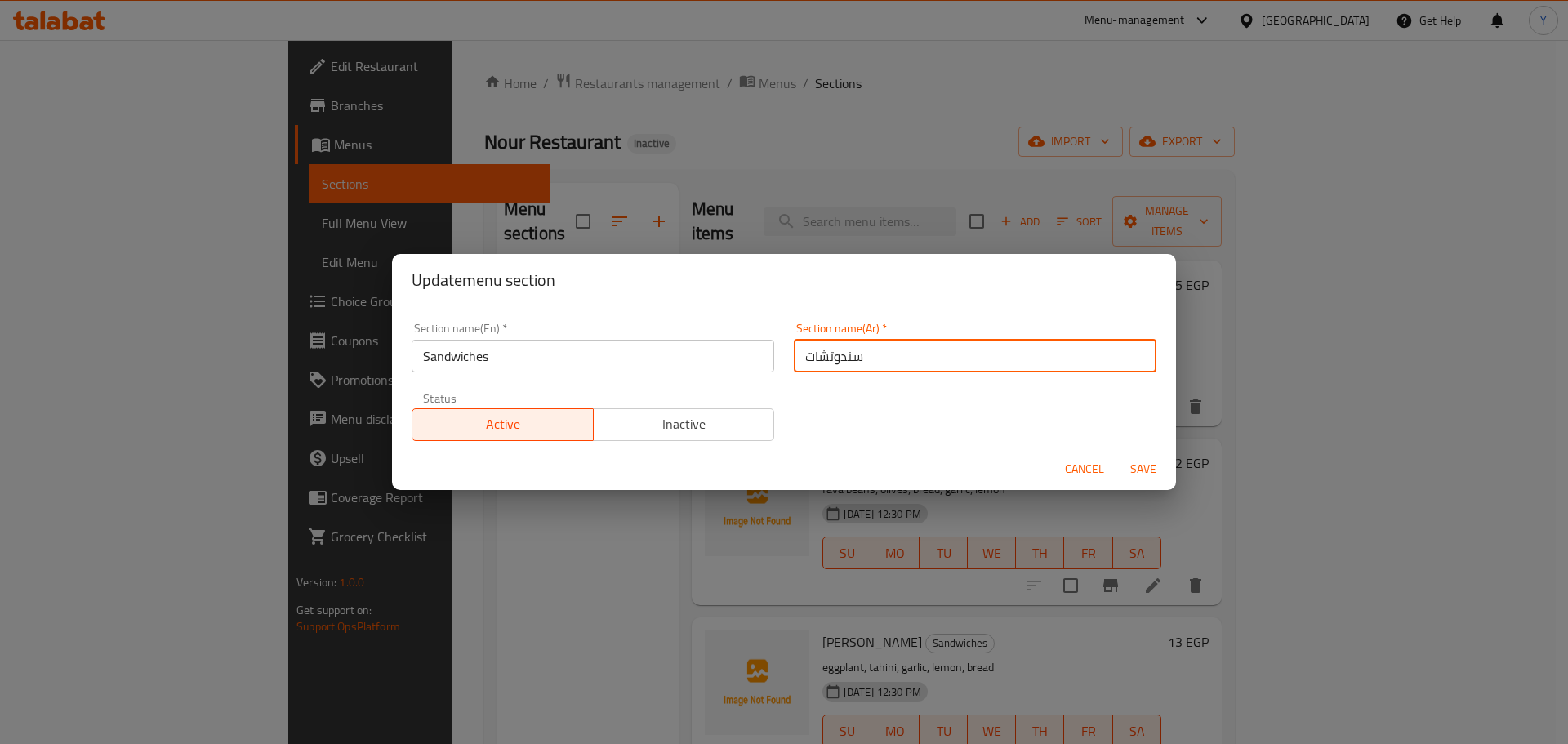
click at [924, 366] on input "سندوتشات" at bounding box center [975, 356] width 362 height 33
type input "السندوتشات"
click at [1117, 454] on button "Save" at bounding box center [1143, 469] width 52 height 30
